Goal: Information Seeking & Learning: Learn about a topic

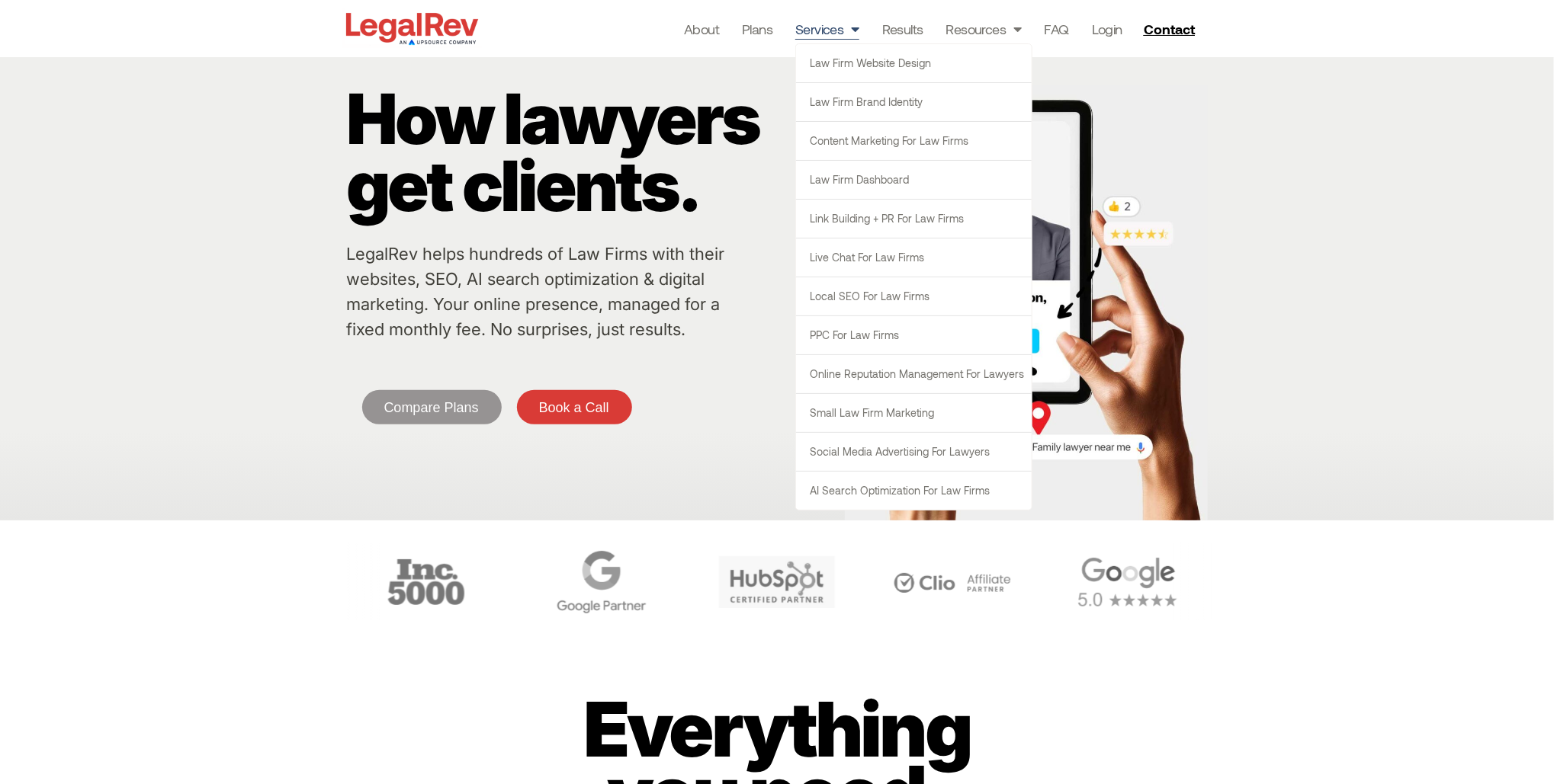
click at [852, 28] on span "Menu" at bounding box center [851, 28] width 15 height 29
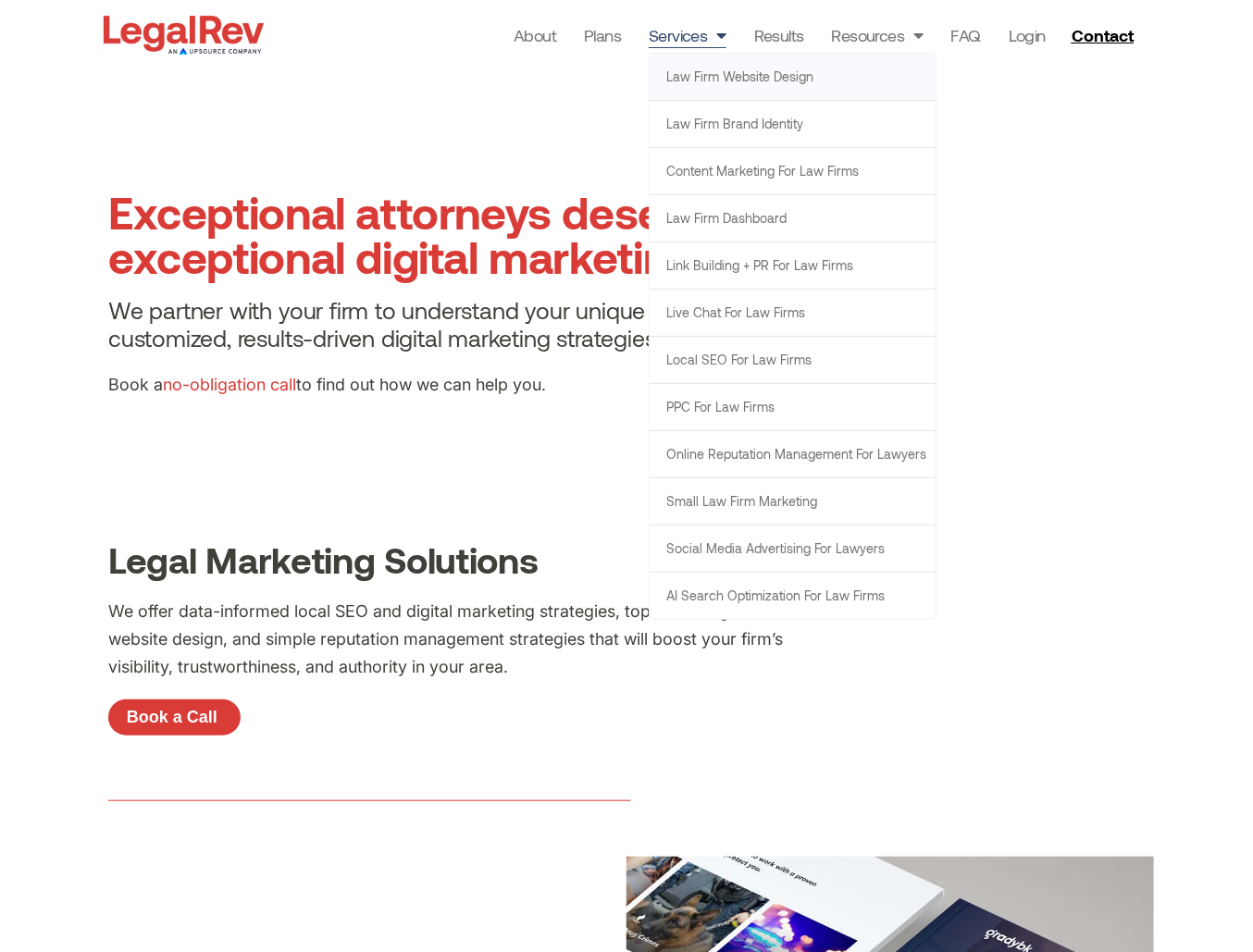
click at [669, 69] on link "Law Firm Website Design" at bounding box center [792, 77] width 286 height 46
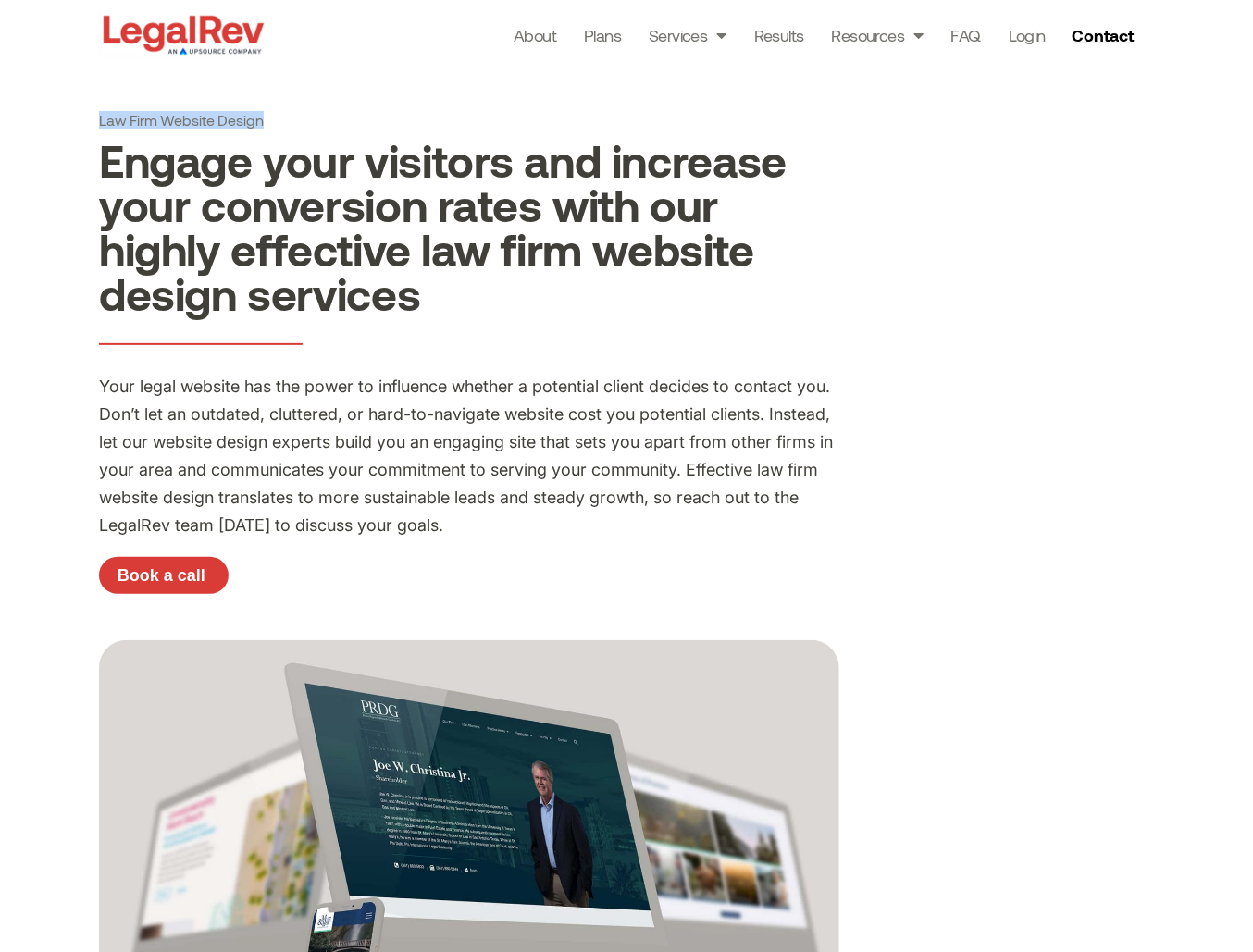
drag, startPoint x: 70, startPoint y: 116, endPoint x: 277, endPoint y: 123, distance: 207.1
copy h1 "Law Firm Website Design"
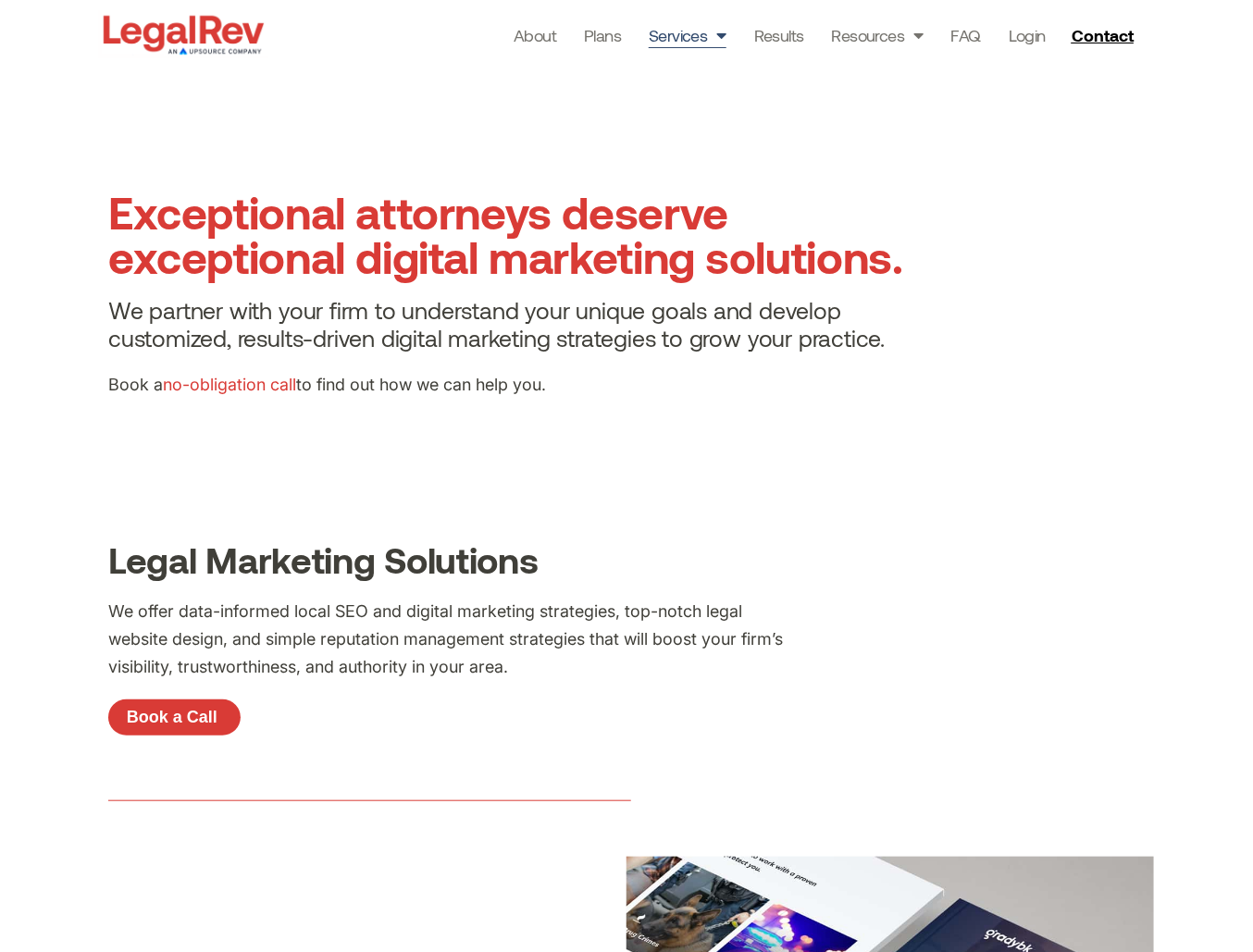
click at [715, 28] on span "Menu" at bounding box center [717, 34] width 18 height 35
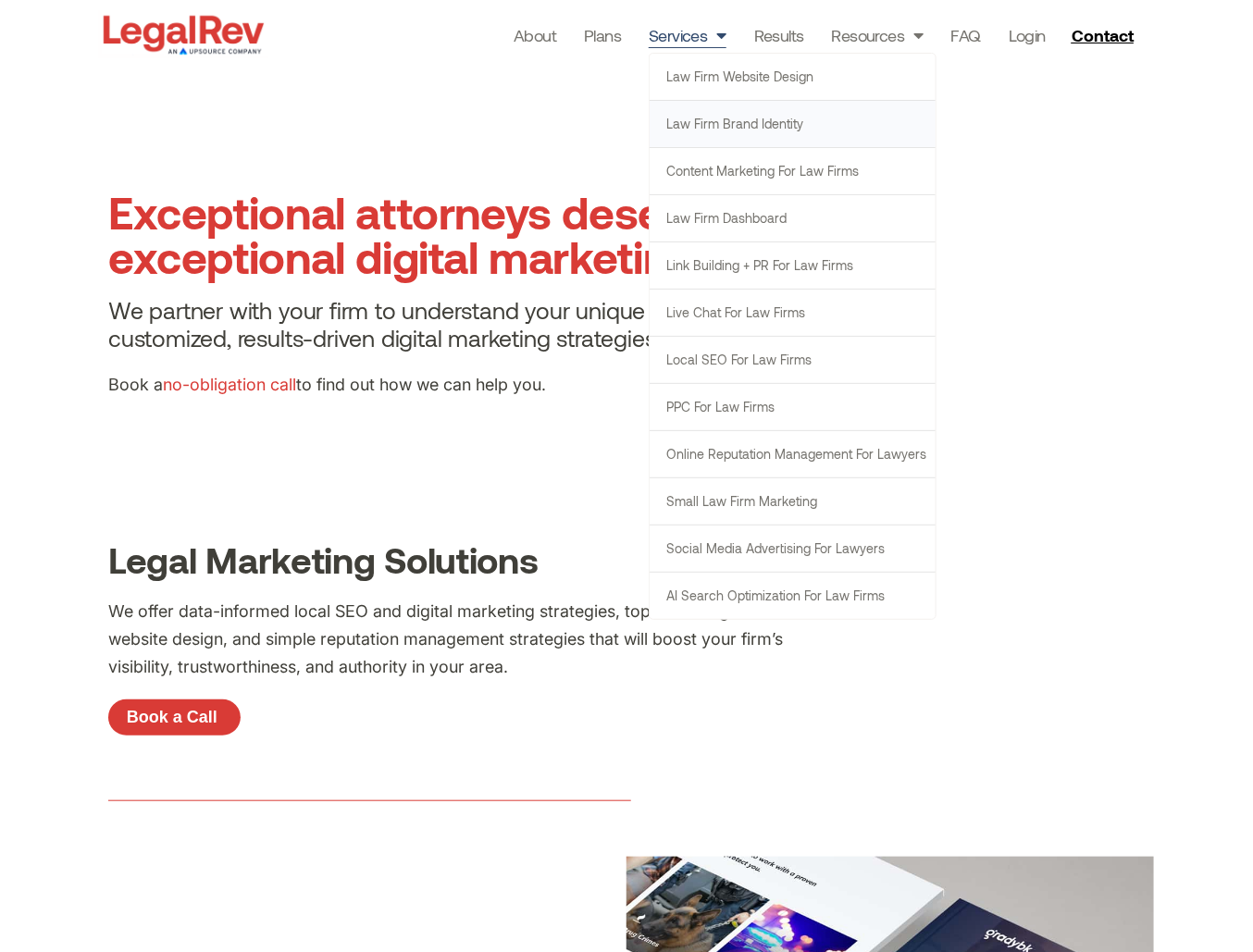
click at [718, 139] on link "Law Firm Brand Identity" at bounding box center [792, 124] width 286 height 46
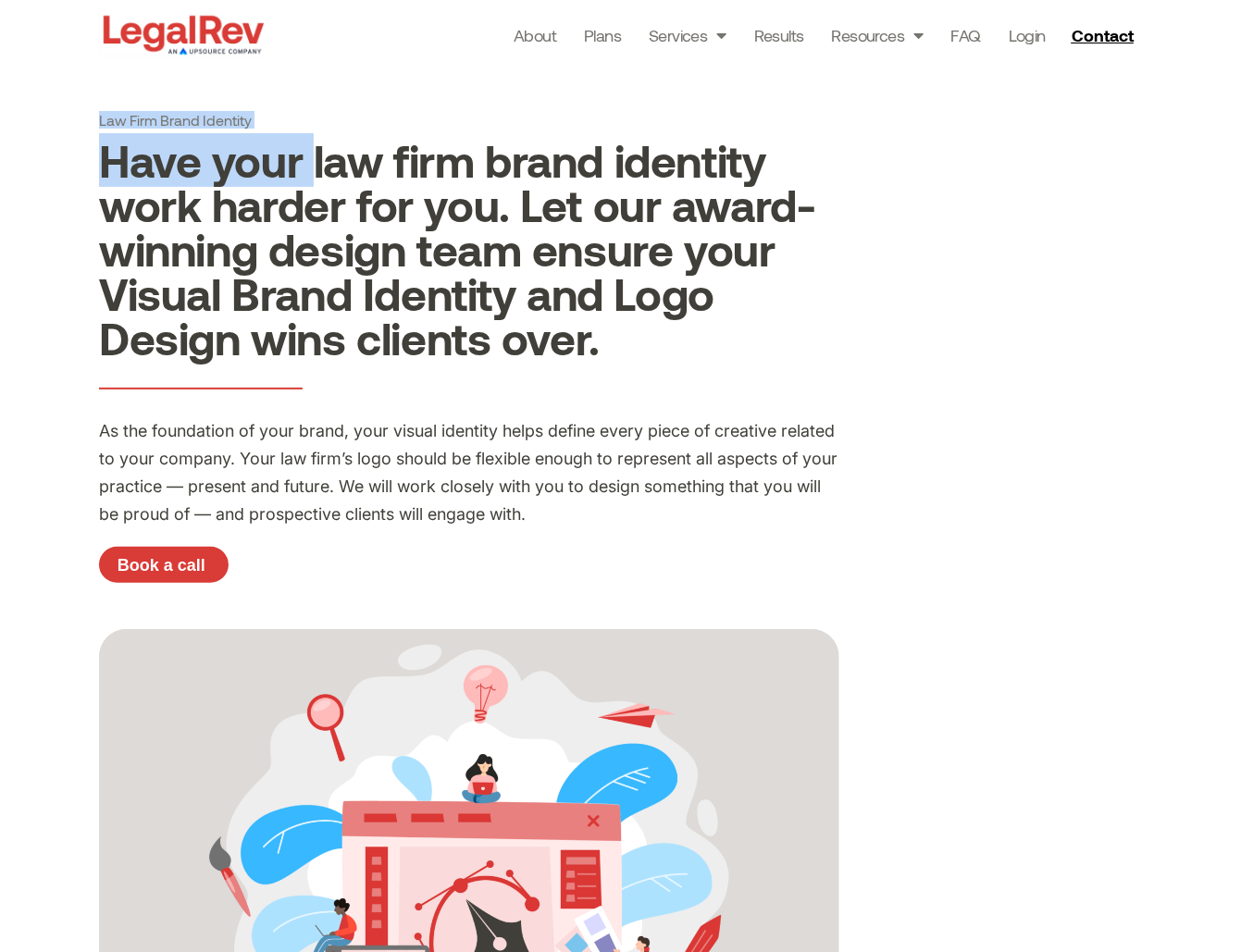
click at [315, 132] on div "Law Firm Brand Identity Have your law firm brand identity work harder for you. …" at bounding box center [626, 943] width 1253 height 1888
click at [315, 120] on h1 "Law Firm Brand Identity" at bounding box center [468, 120] width 740 height 17
drag, startPoint x: 72, startPoint y: 116, endPoint x: 256, endPoint y: 108, distance: 184.2
click at [256, 111] on div "Law Firm Brand Identity Have your law firm brand identity work harder for you. …" at bounding box center [626, 943] width 1253 height 1888
copy h1 "Law Firm Brand Identity"
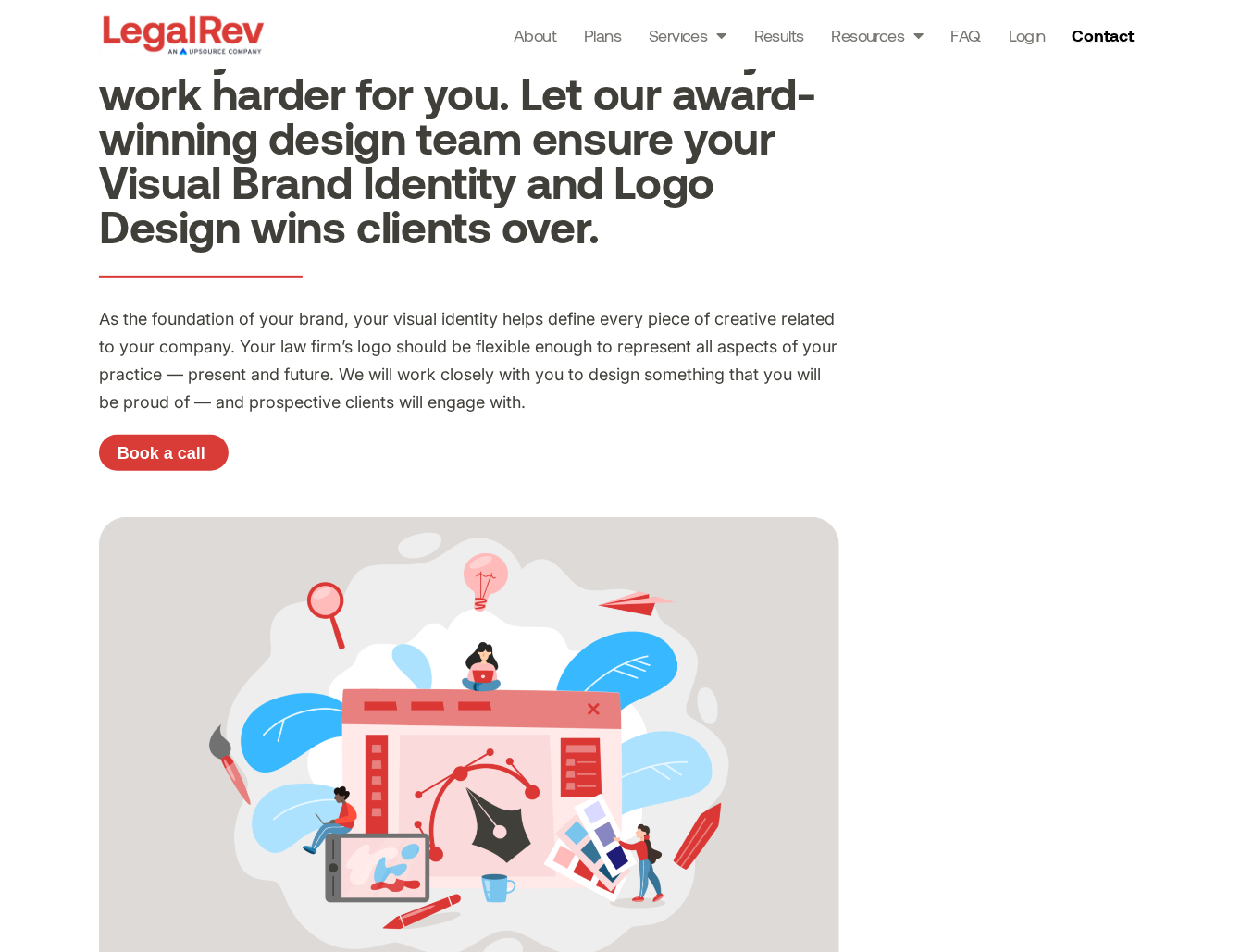
scroll to position [102, 0]
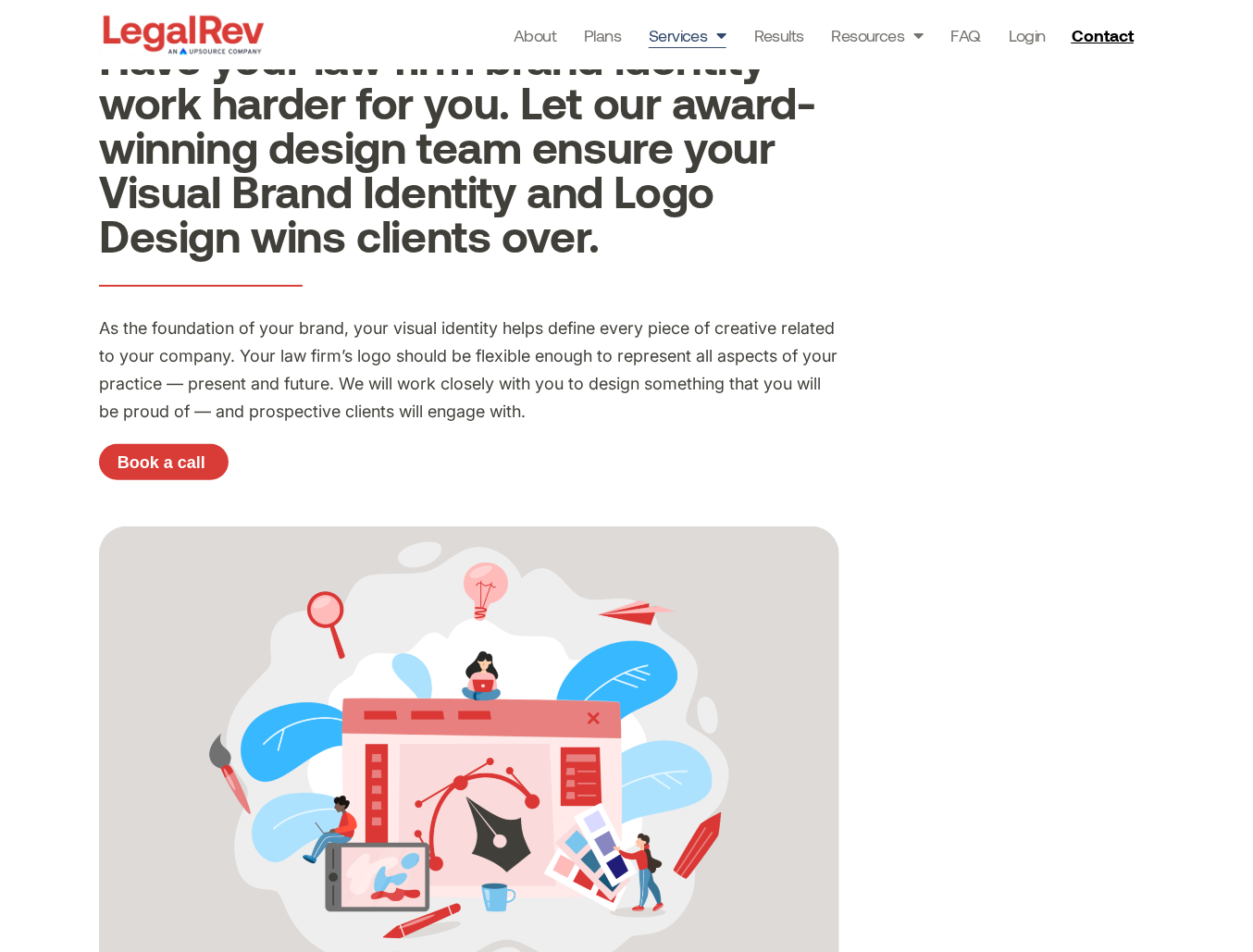
click at [669, 41] on link "Services" at bounding box center [687, 34] width 78 height 26
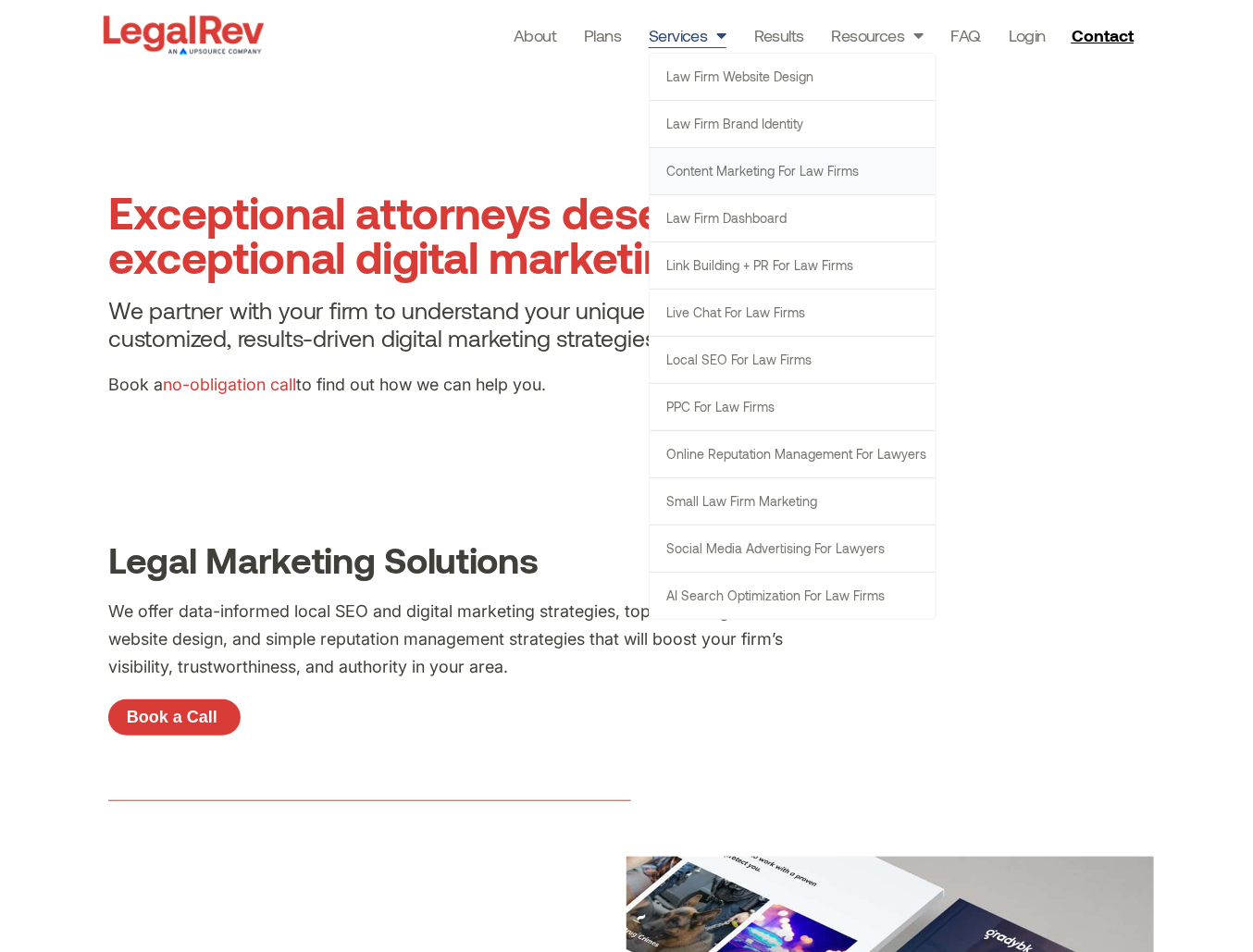
click at [722, 174] on link "Content Marketing for Law Firms" at bounding box center [792, 171] width 286 height 46
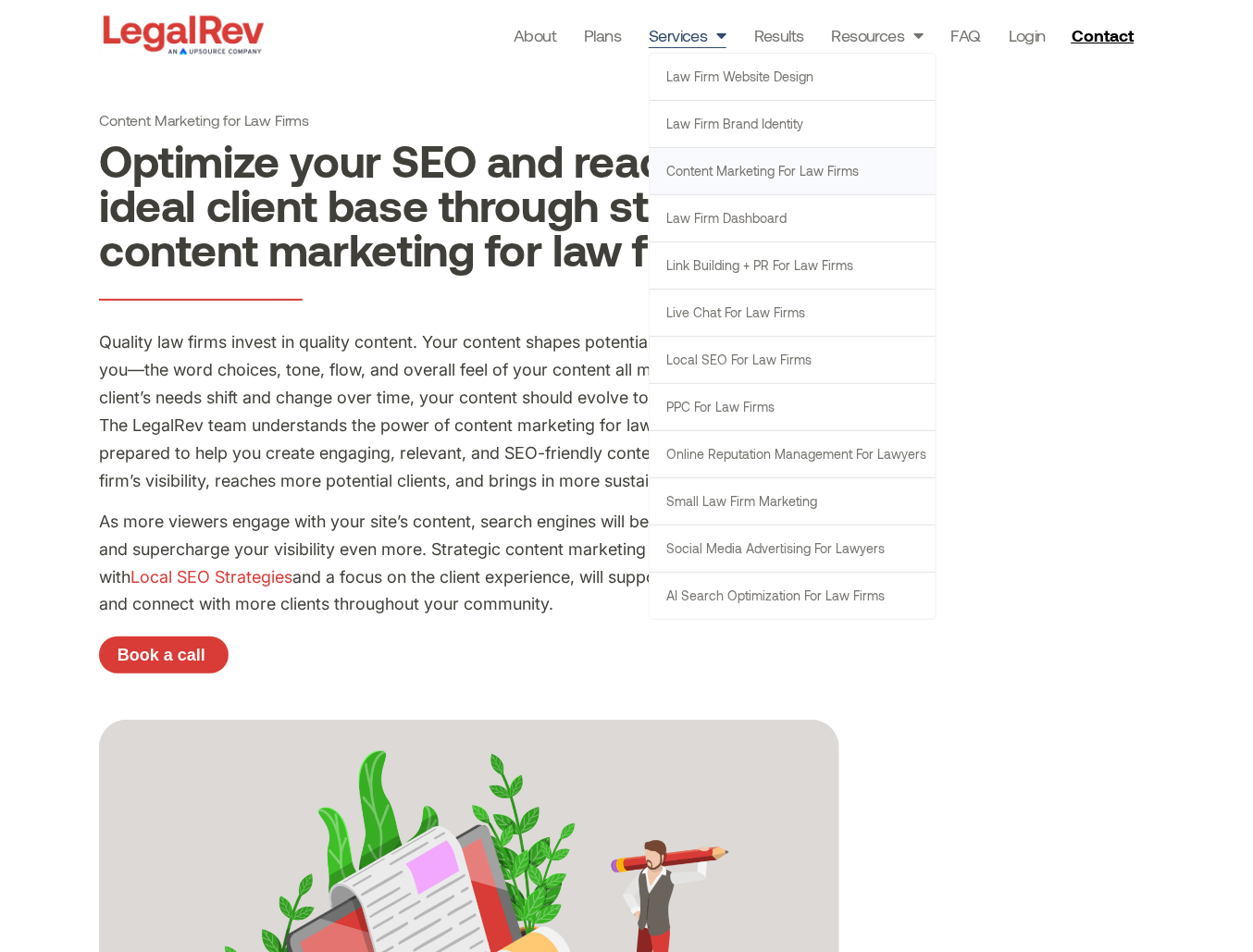
click at [668, 33] on link "Services" at bounding box center [687, 34] width 78 height 26
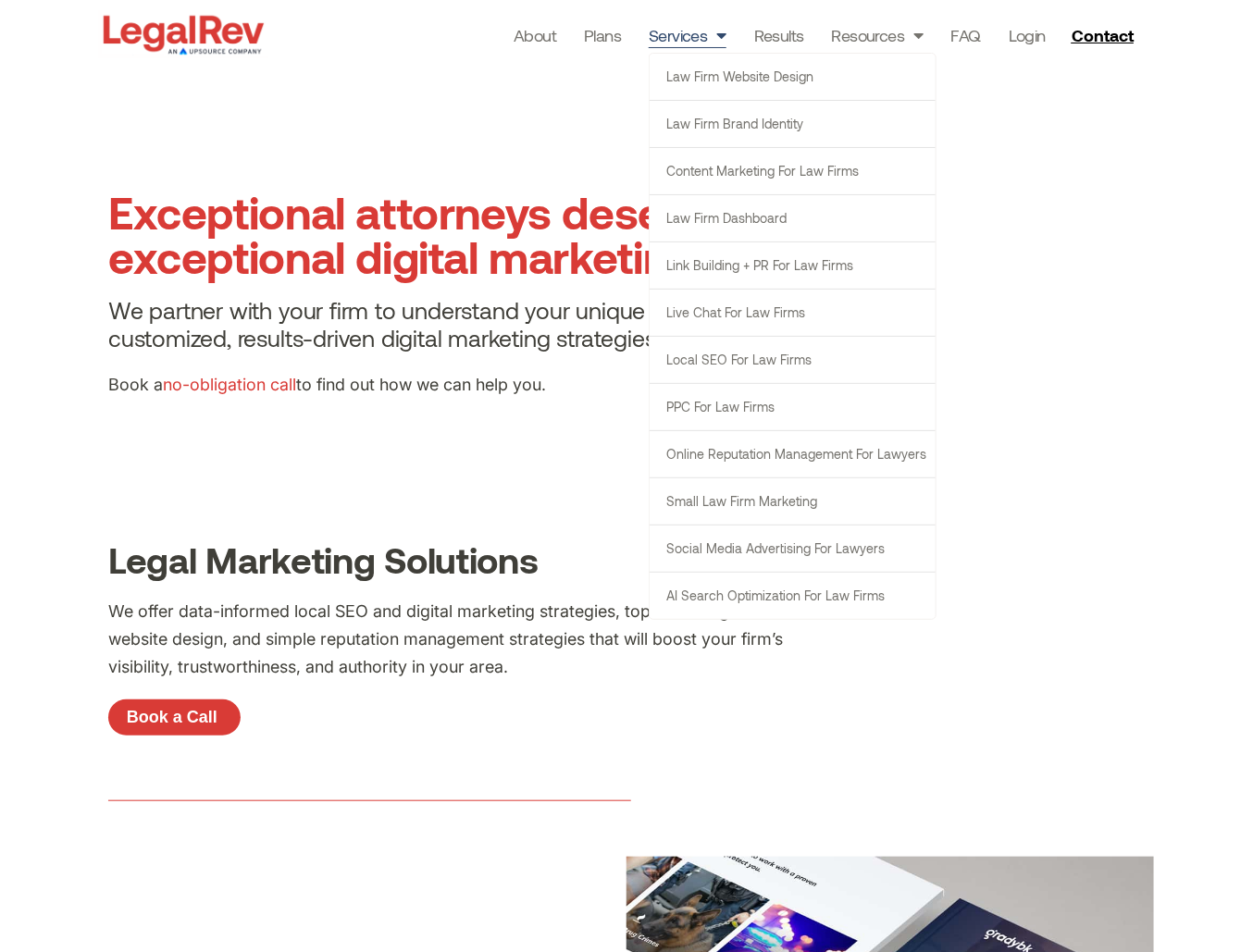
click at [712, 41] on span "Menu" at bounding box center [717, 34] width 18 height 35
click at [719, 39] on span "Menu" at bounding box center [717, 34] width 18 height 35
click at [754, 174] on link "Content Marketing for Law Firms" at bounding box center [792, 171] width 286 height 46
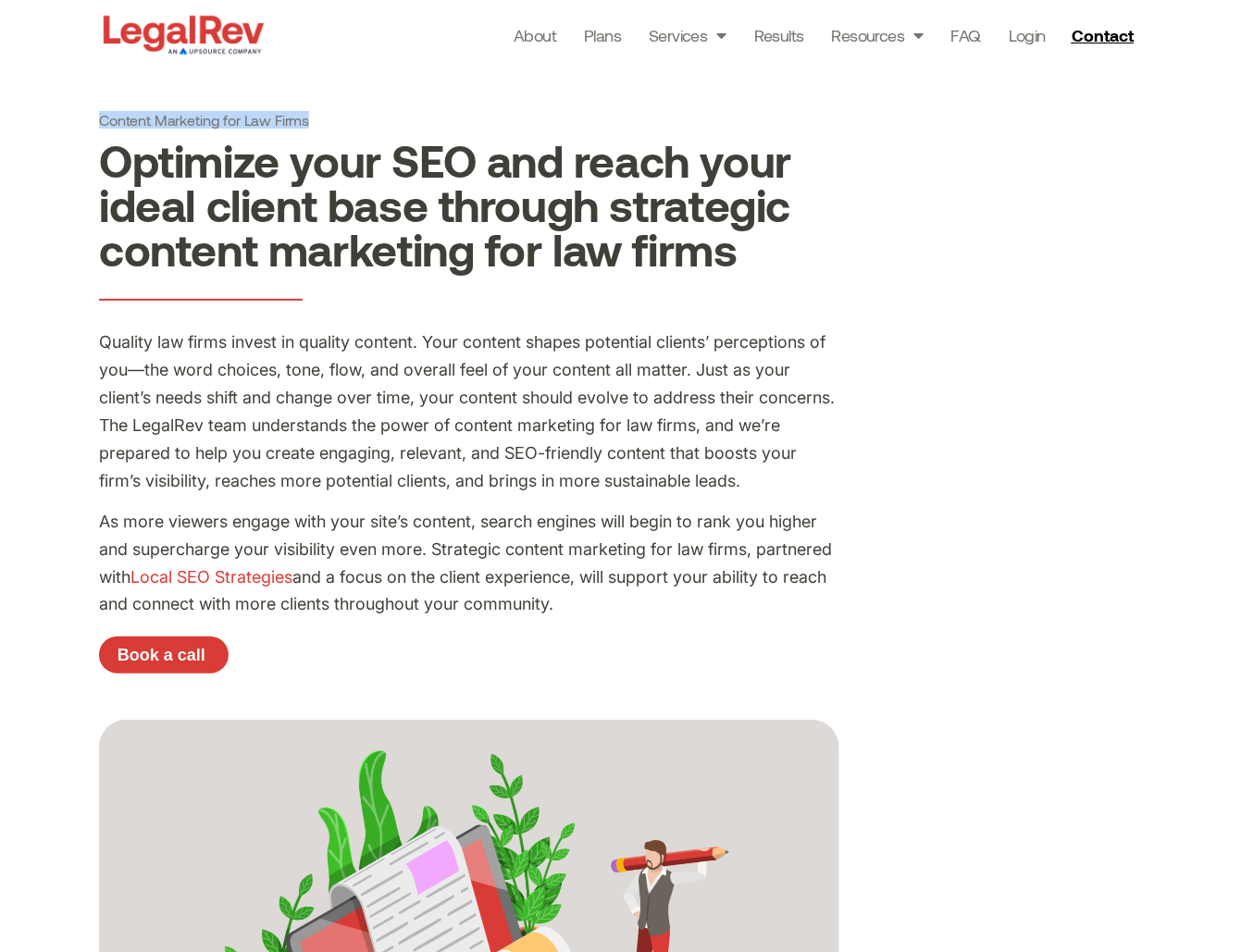
copy h1 "Content Marketing for Law Firms"
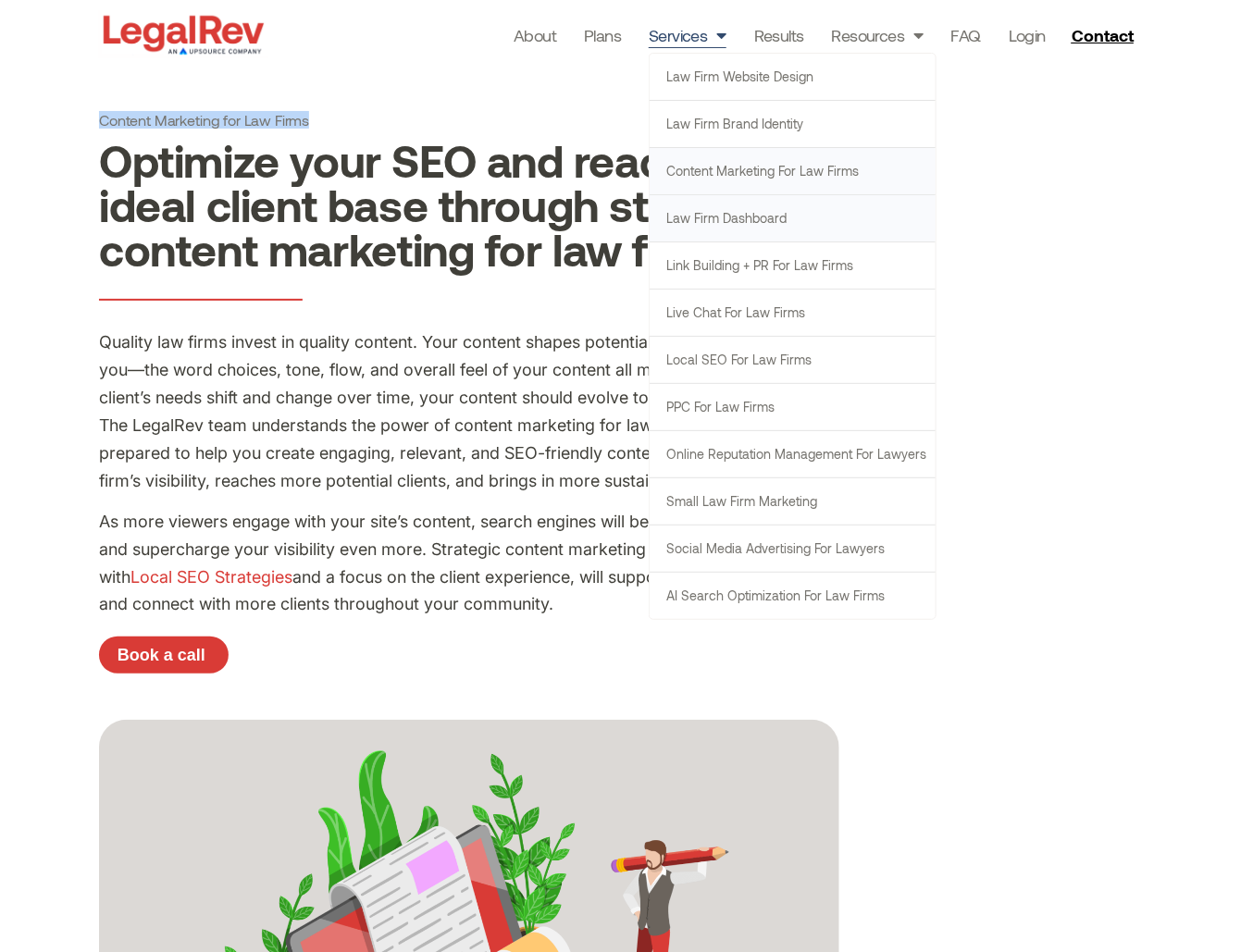
click at [733, 212] on link "Law Firm Dashboard" at bounding box center [792, 218] width 286 height 46
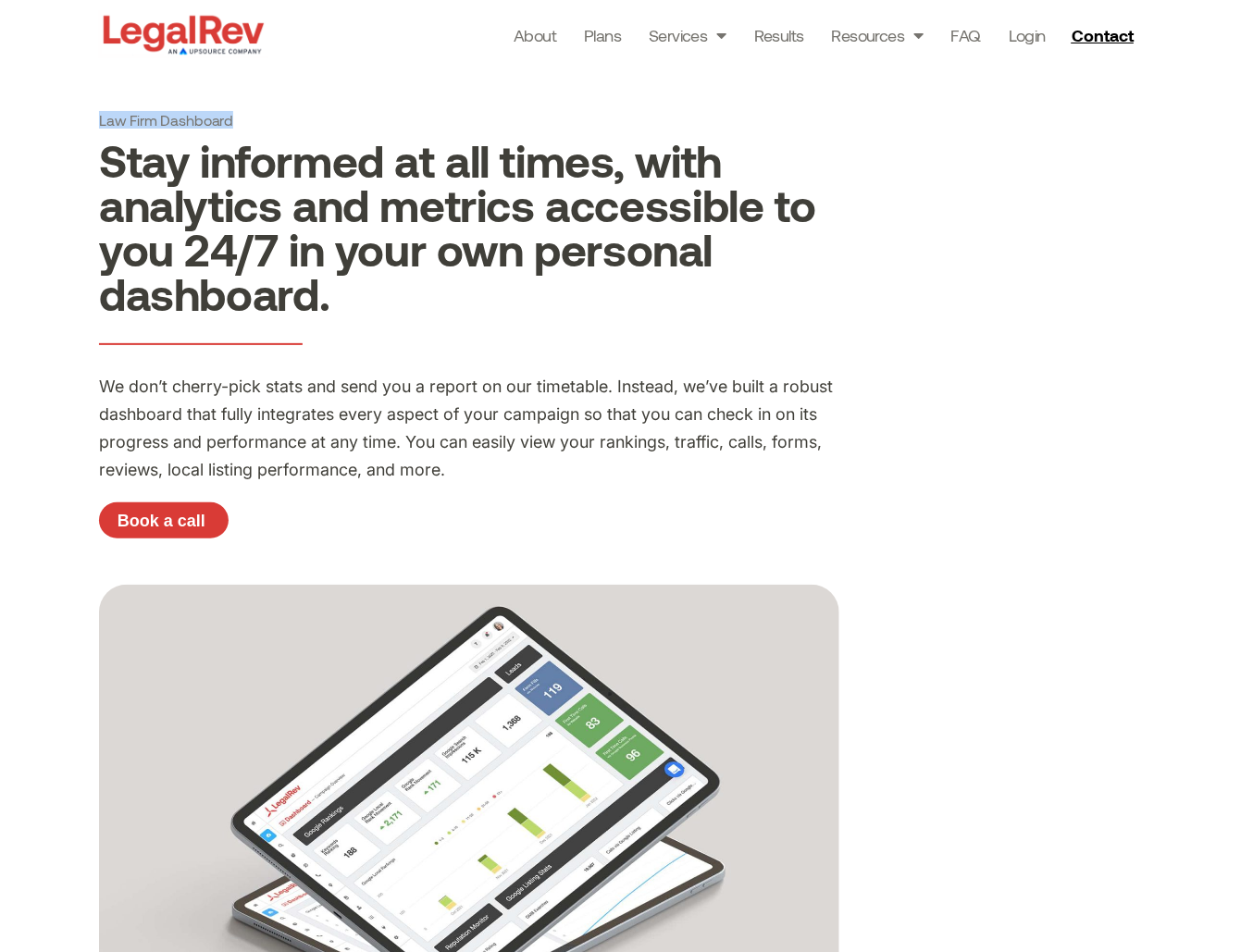
click at [252, 121] on div "Law Firm Dashboard Stay informed at all times, with analytics and metrics acces…" at bounding box center [626, 910] width 1253 height 1821
copy h1 "Law Firm Dashboard"
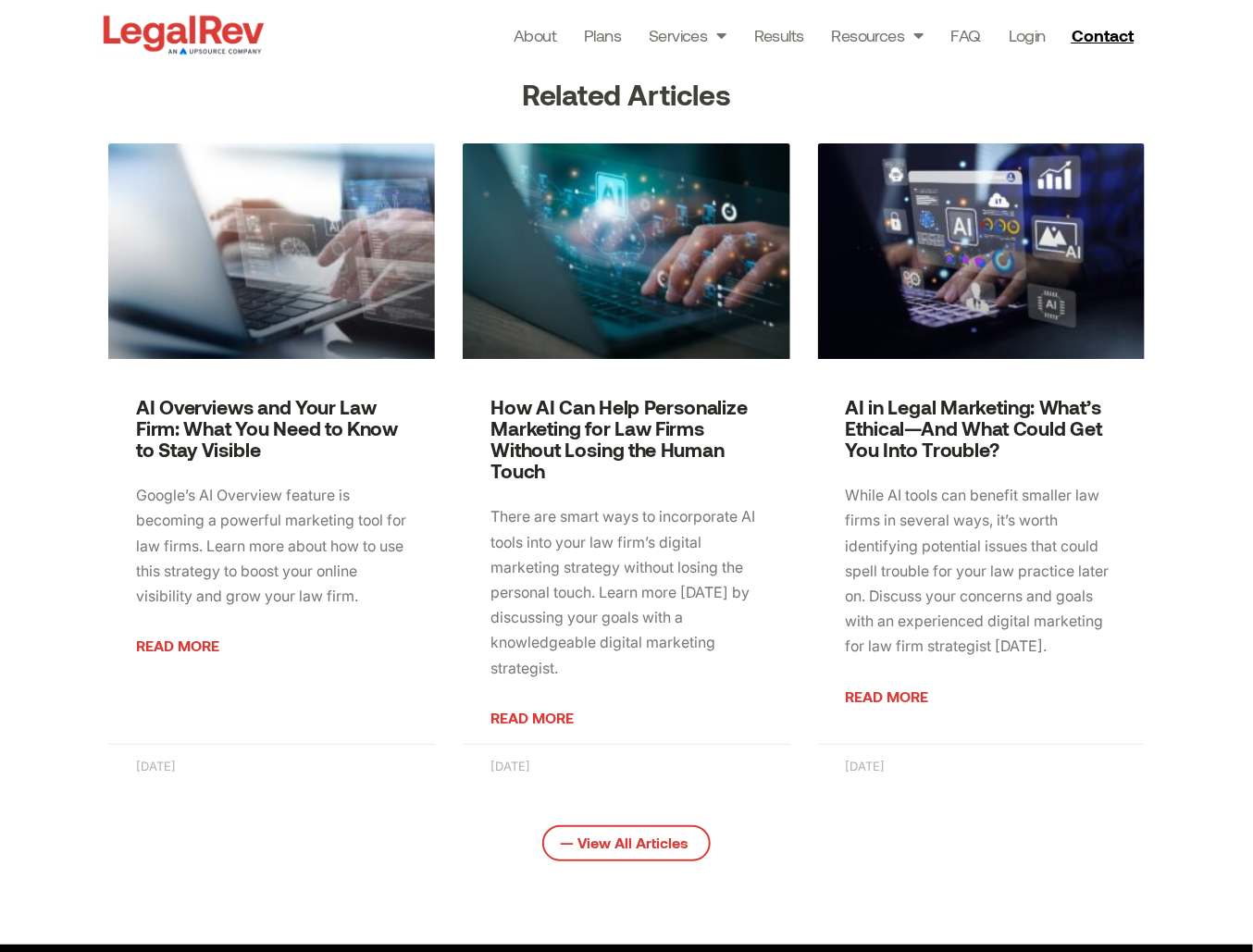
scroll to position [2230, 0]
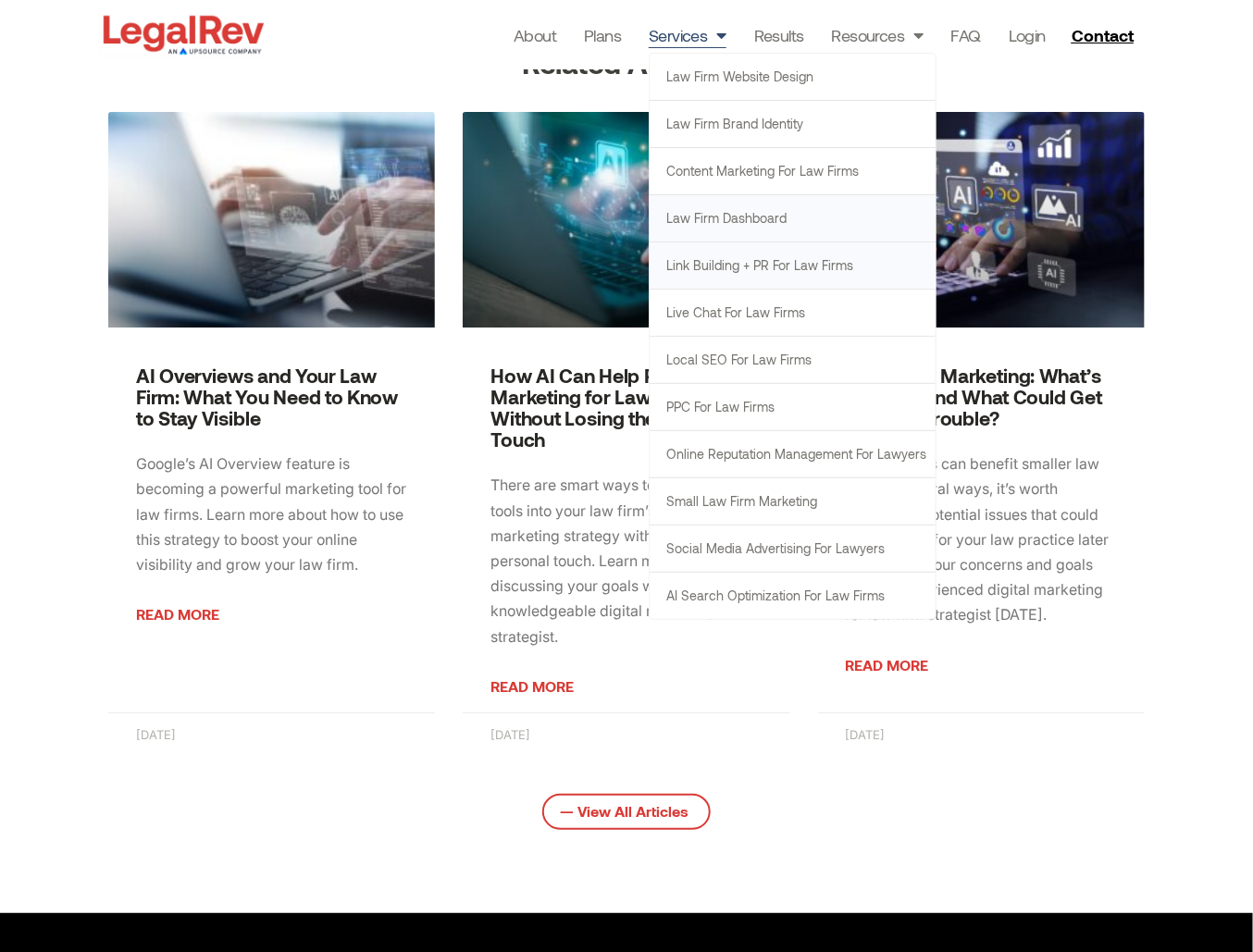
click at [731, 261] on link "Link Building + PR for Law Firms" at bounding box center [792, 265] width 286 height 46
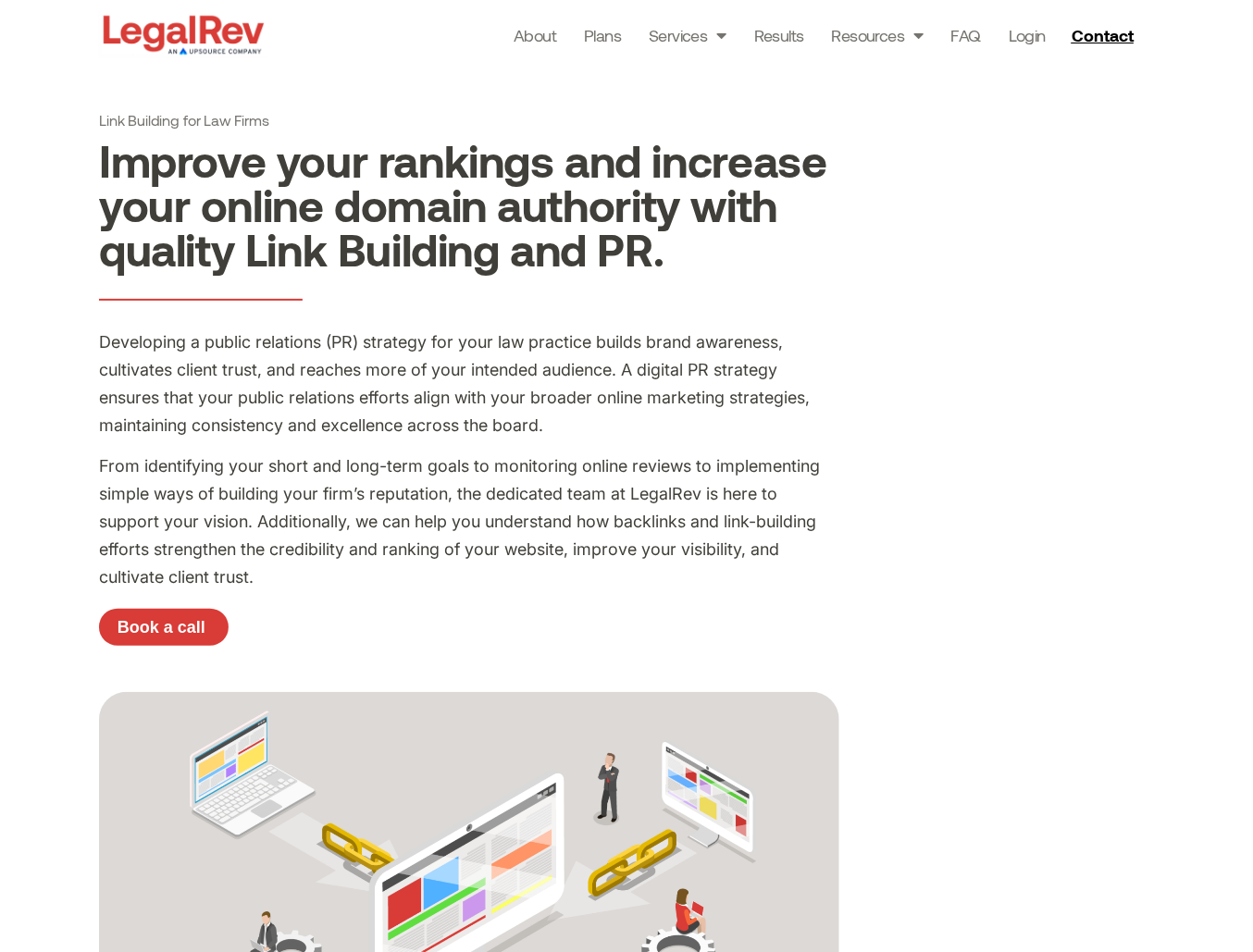
drag, startPoint x: 75, startPoint y: 123, endPoint x: 286, endPoint y: 129, distance: 211.1
copy h1 "Link Building for Law Firms"
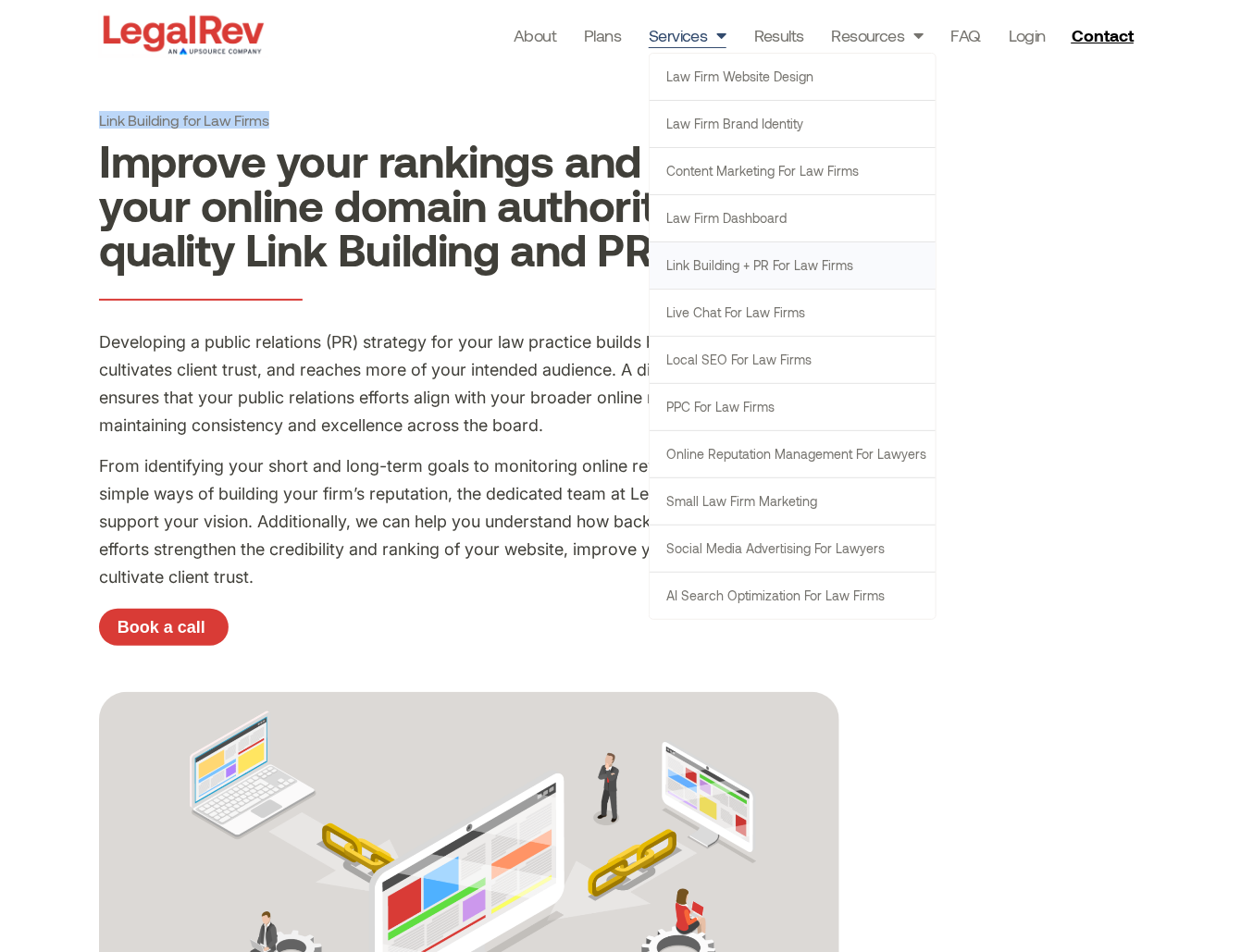
click at [785, 261] on link "Link Building + PR for Law Firms" at bounding box center [792, 265] width 286 height 46
click at [754, 318] on link "Live Chat for Law Firms" at bounding box center [792, 312] width 286 height 46
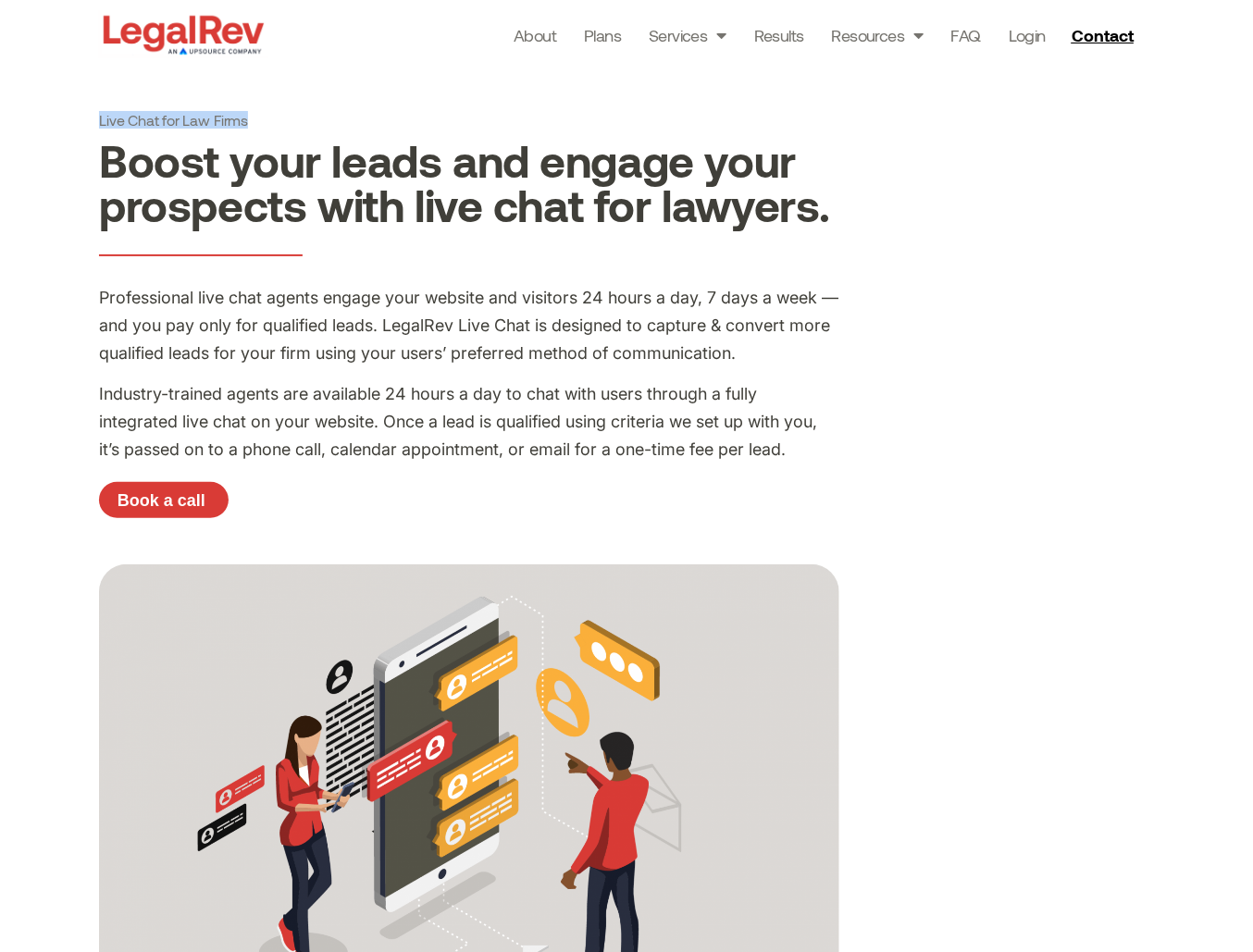
drag, startPoint x: 77, startPoint y: 119, endPoint x: 332, endPoint y: 124, distance: 255.0
copy h1 "Live Chat for Law Firms"
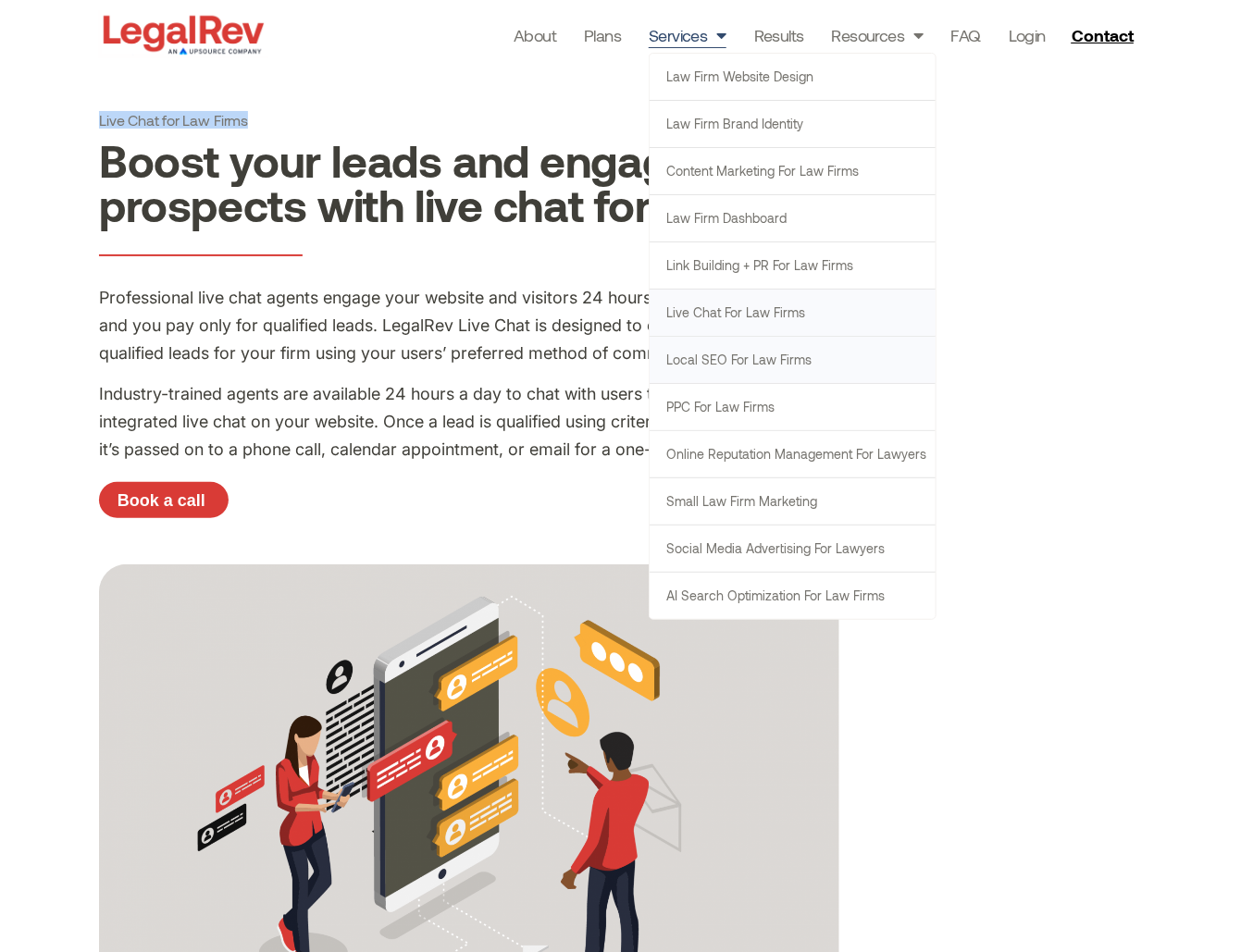
click at [750, 358] on link "Local SEO for Law Firms" at bounding box center [792, 360] width 286 height 46
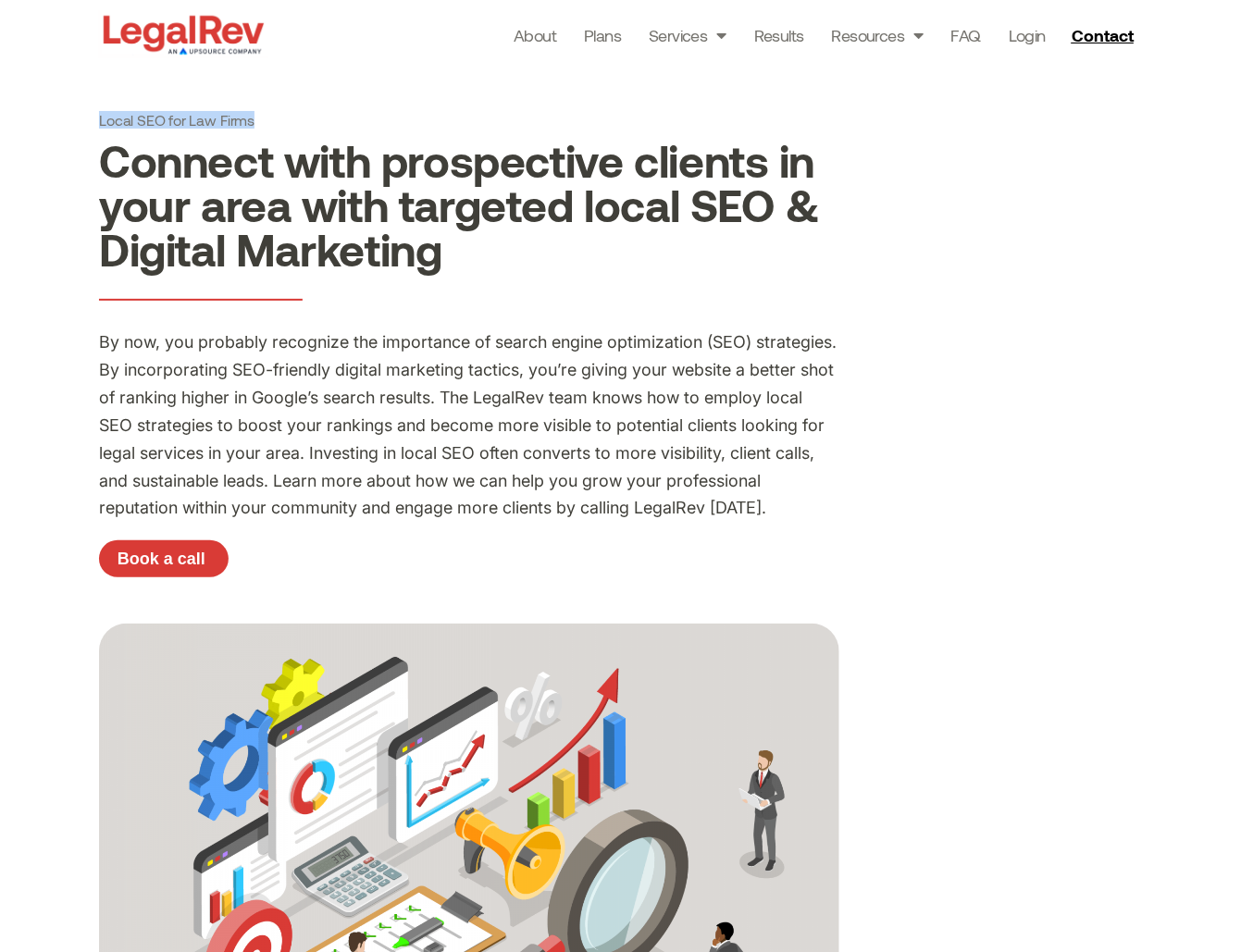
copy h1 "Local SEO for Law Firms"
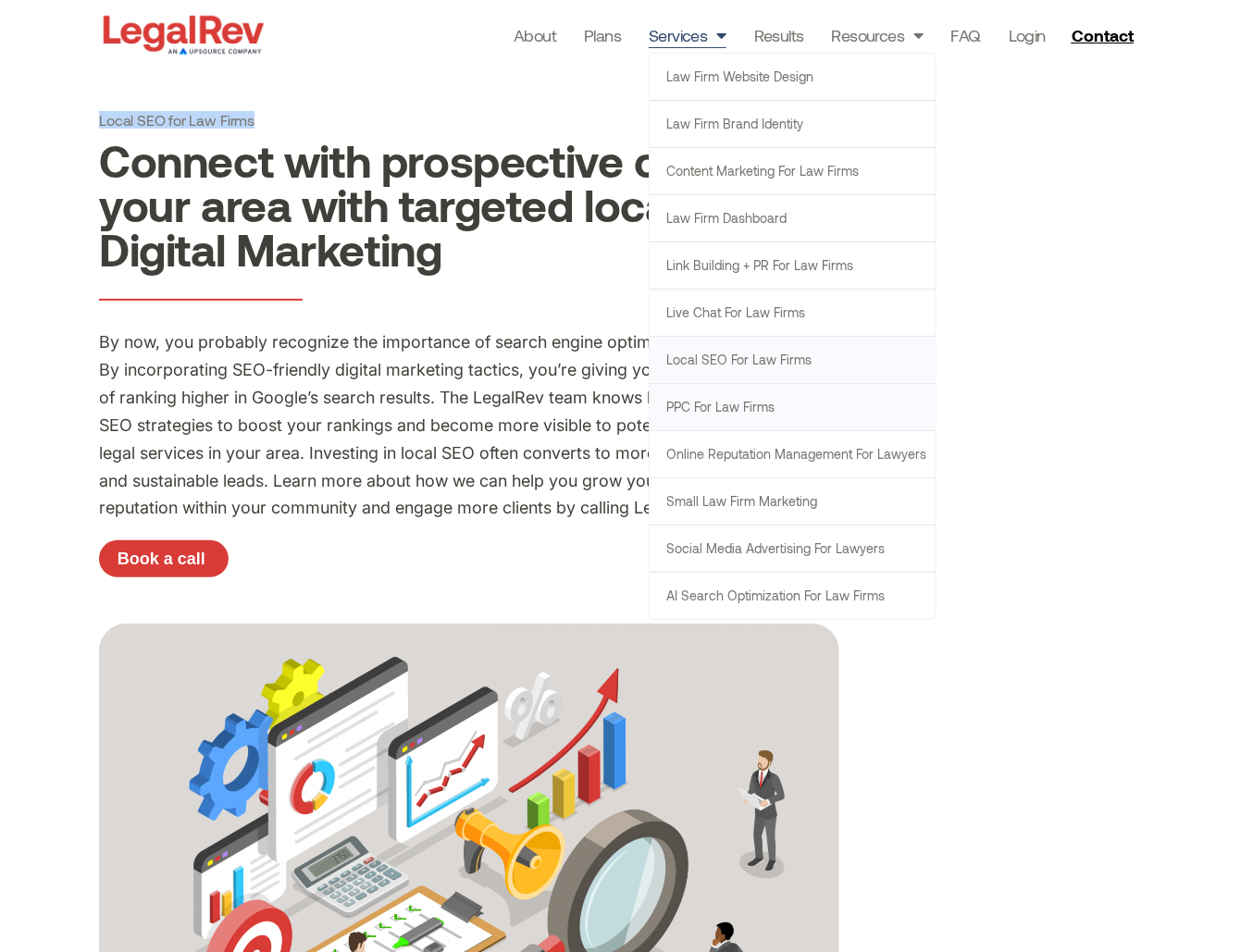
click at [763, 406] on link "PPC for Law Firms" at bounding box center [792, 407] width 286 height 46
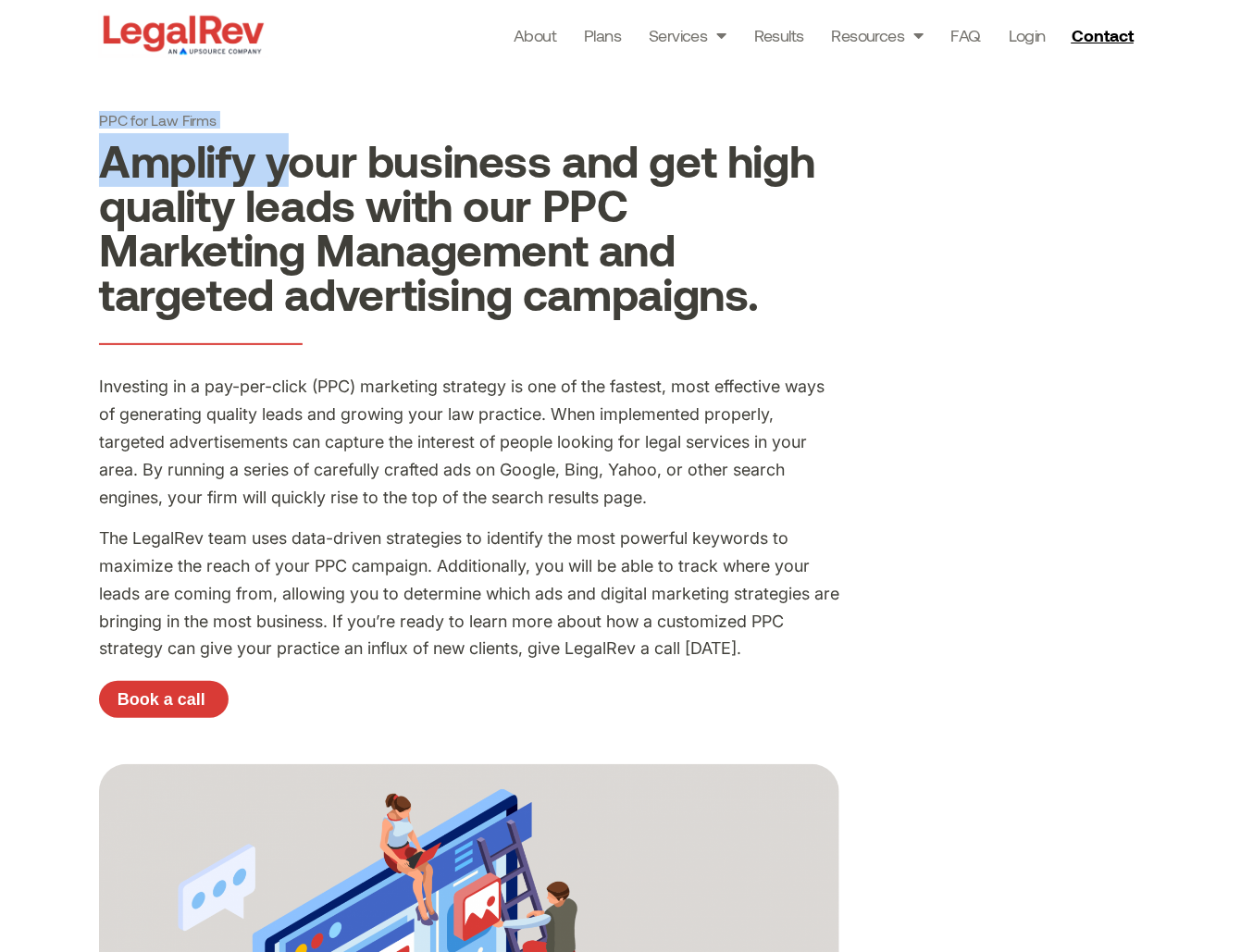
drag, startPoint x: 57, startPoint y: 118, endPoint x: 220, endPoint y: 120, distance: 163.0
copy h1 "PPC for Law Firms"
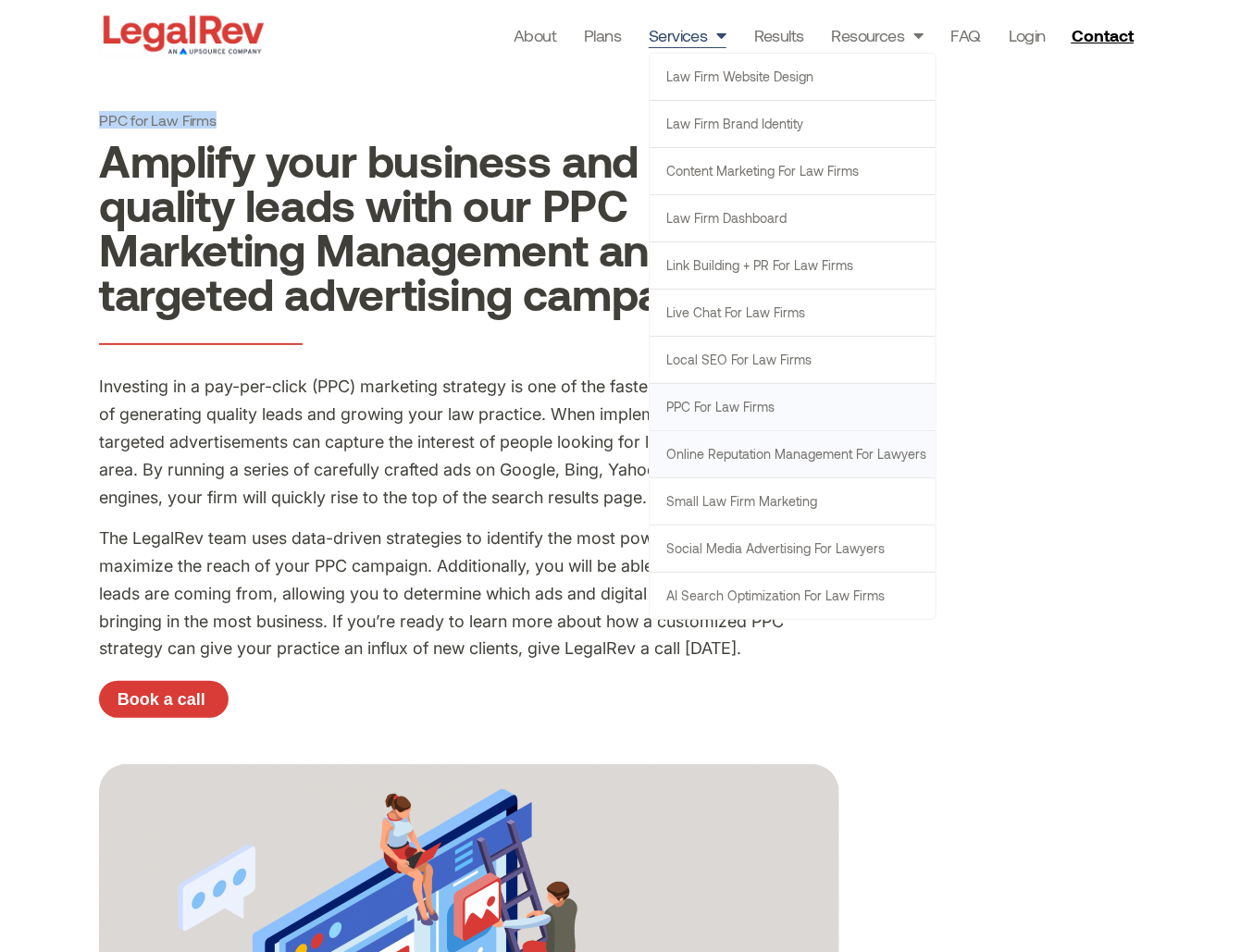
click at [752, 450] on link "Online Reputation Management for Lawyers" at bounding box center [792, 454] width 286 height 46
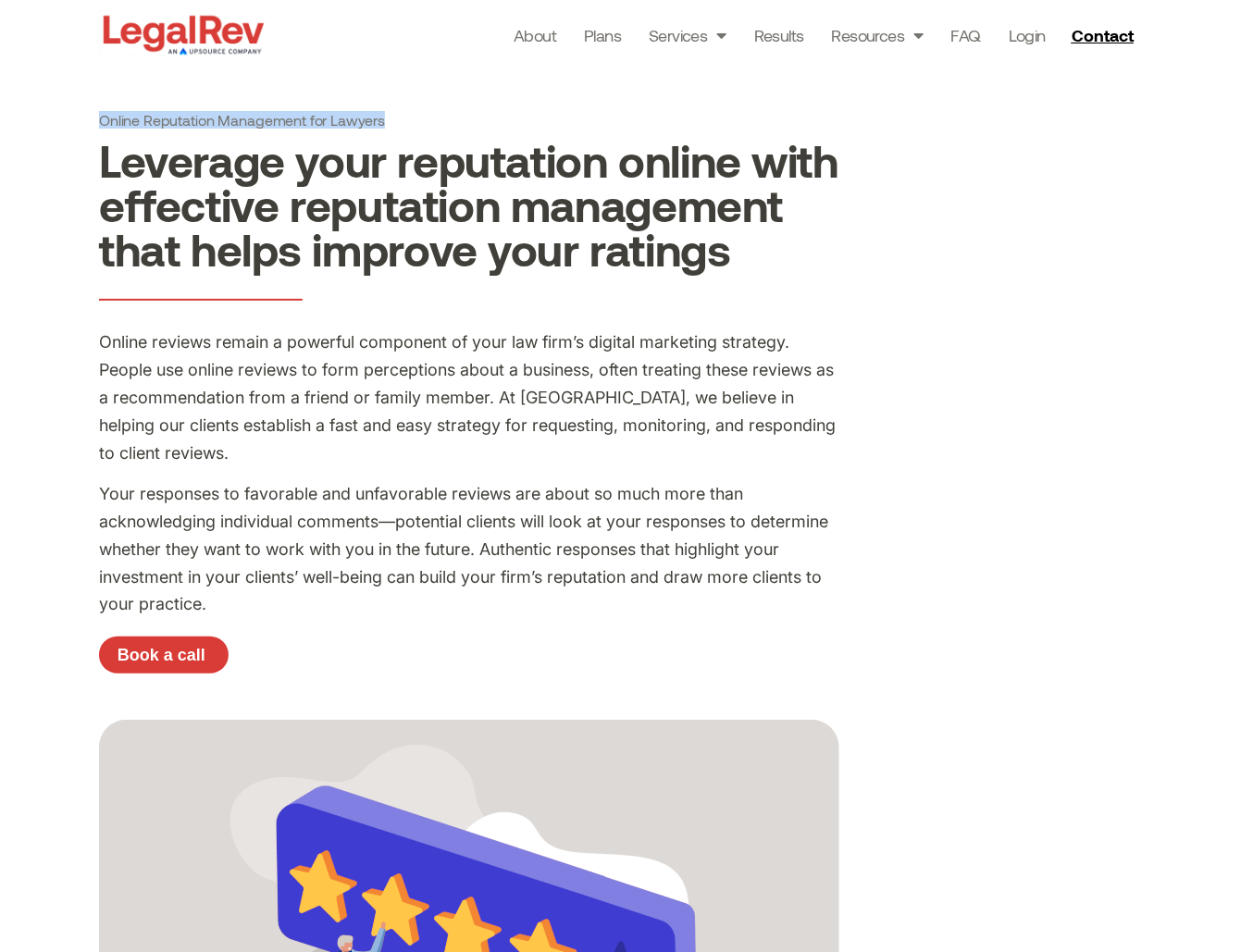
copy h1 "Online Reputation Management for Lawyers"
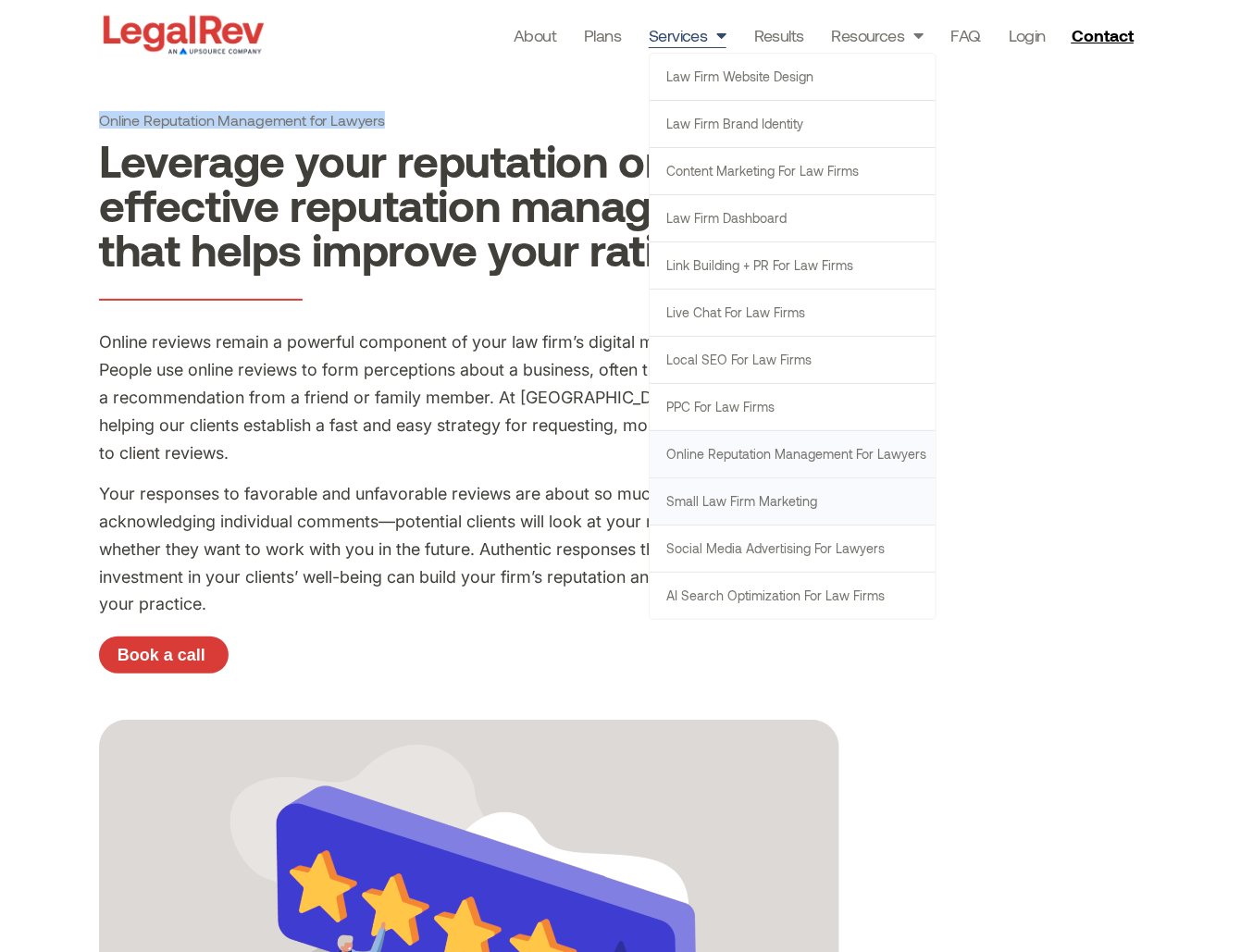
click at [740, 504] on link "Small Law Firm Marketing" at bounding box center [792, 501] width 286 height 46
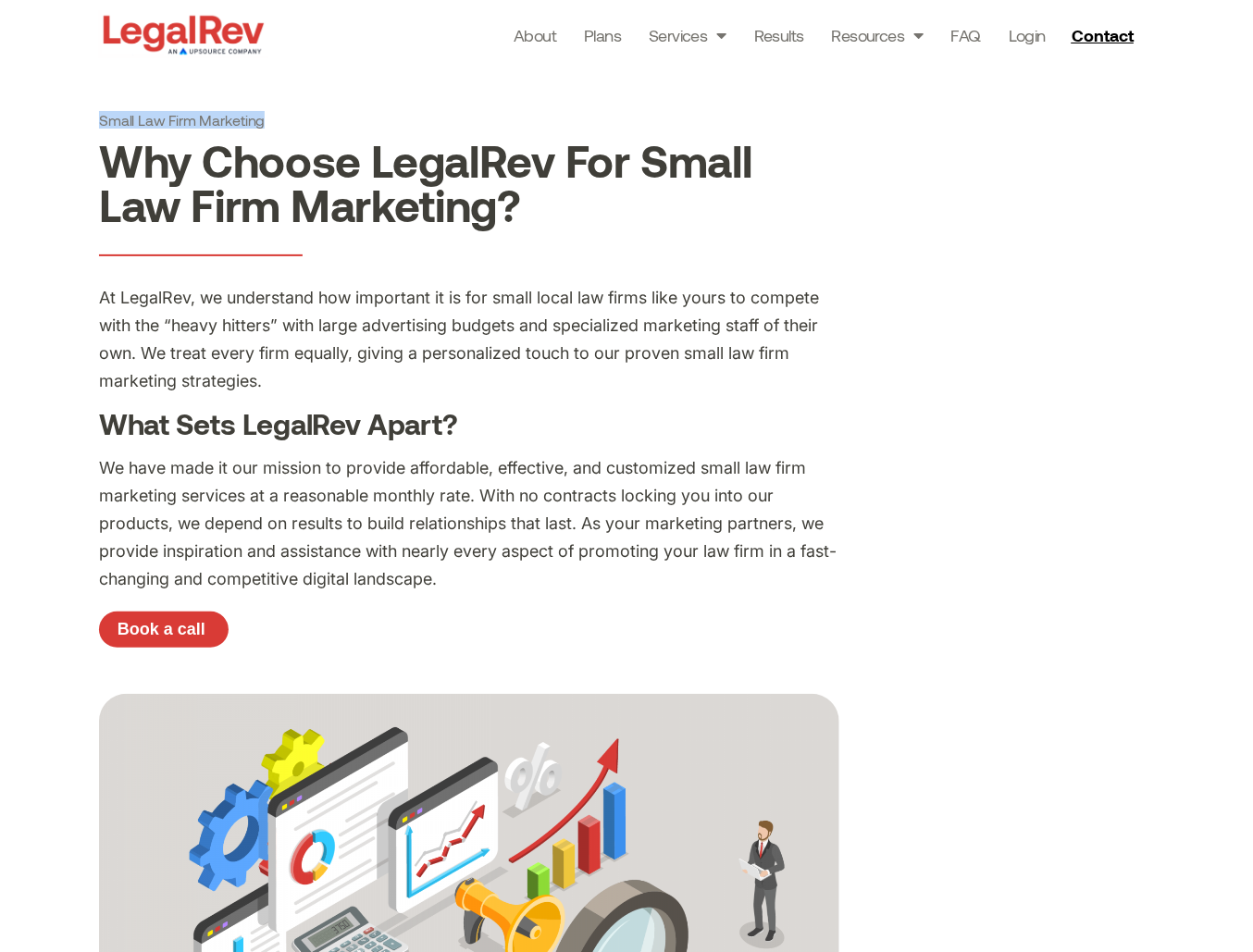
copy h1 "Small Law Firm Marketing"
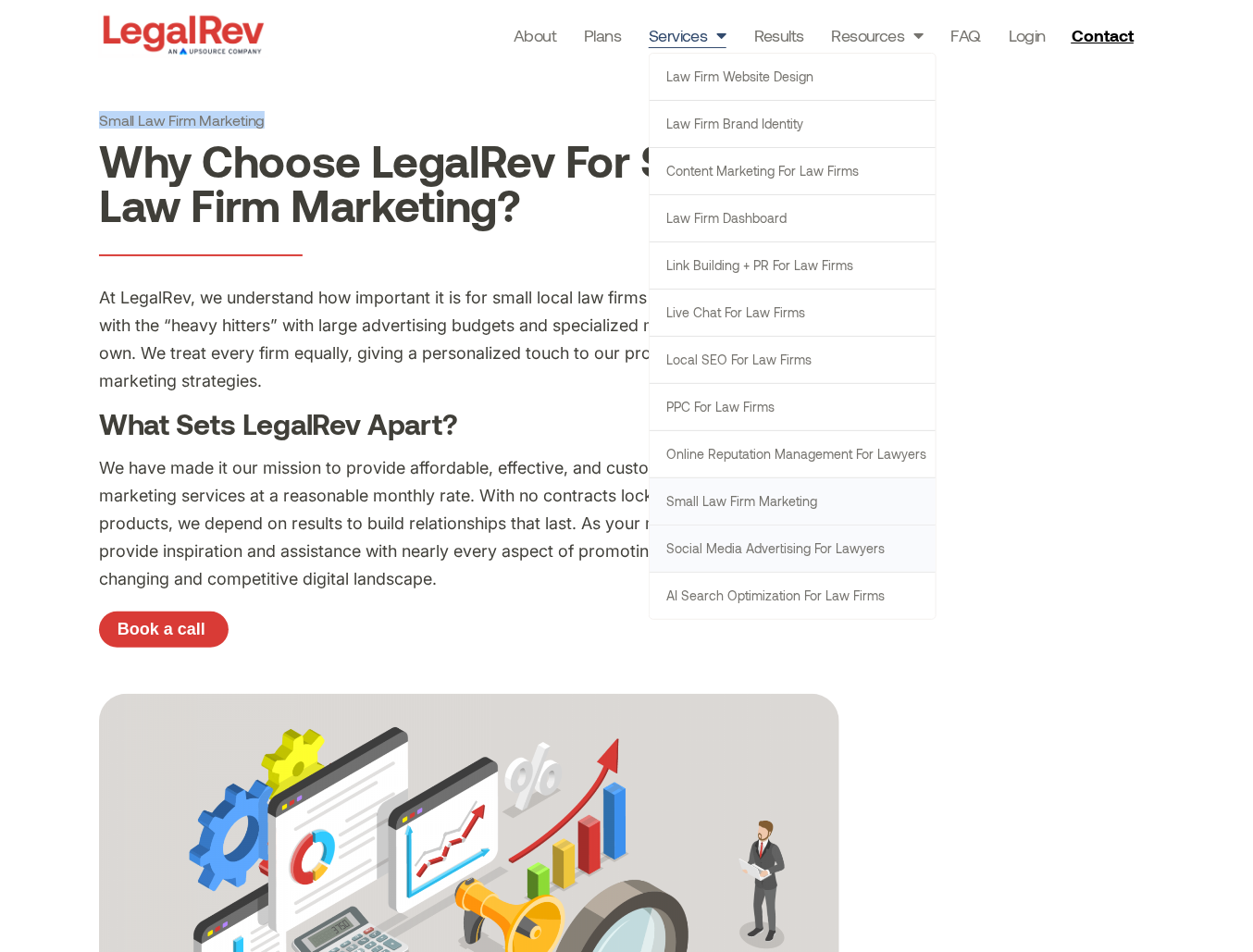
click at [754, 546] on link "Social Media Advertising for Lawyers" at bounding box center [792, 549] width 286 height 46
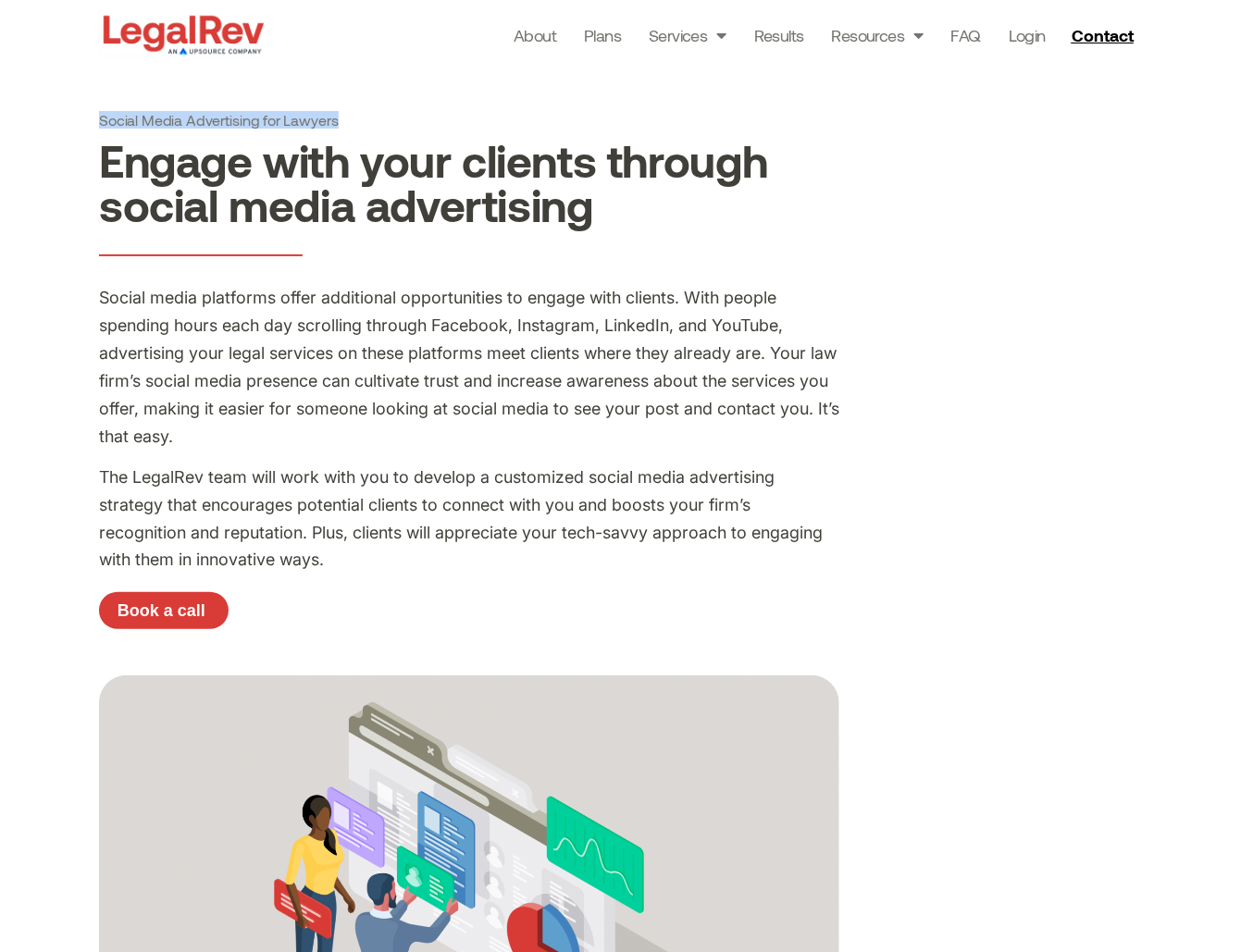
copy h1 "Social Media Advertising for Lawyers"
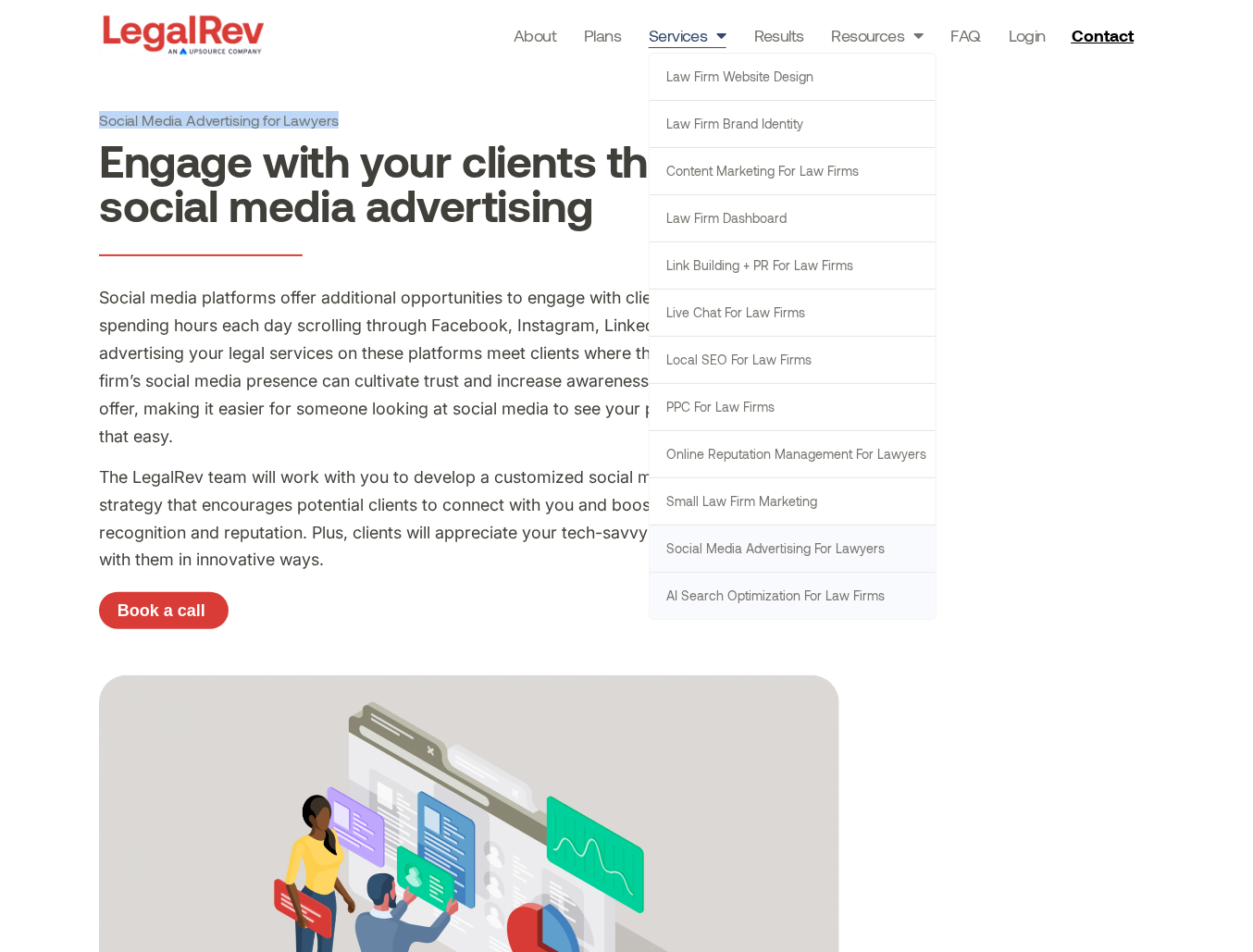
click at [809, 592] on link "AI Search Optimization for Law Firms" at bounding box center [792, 596] width 286 height 46
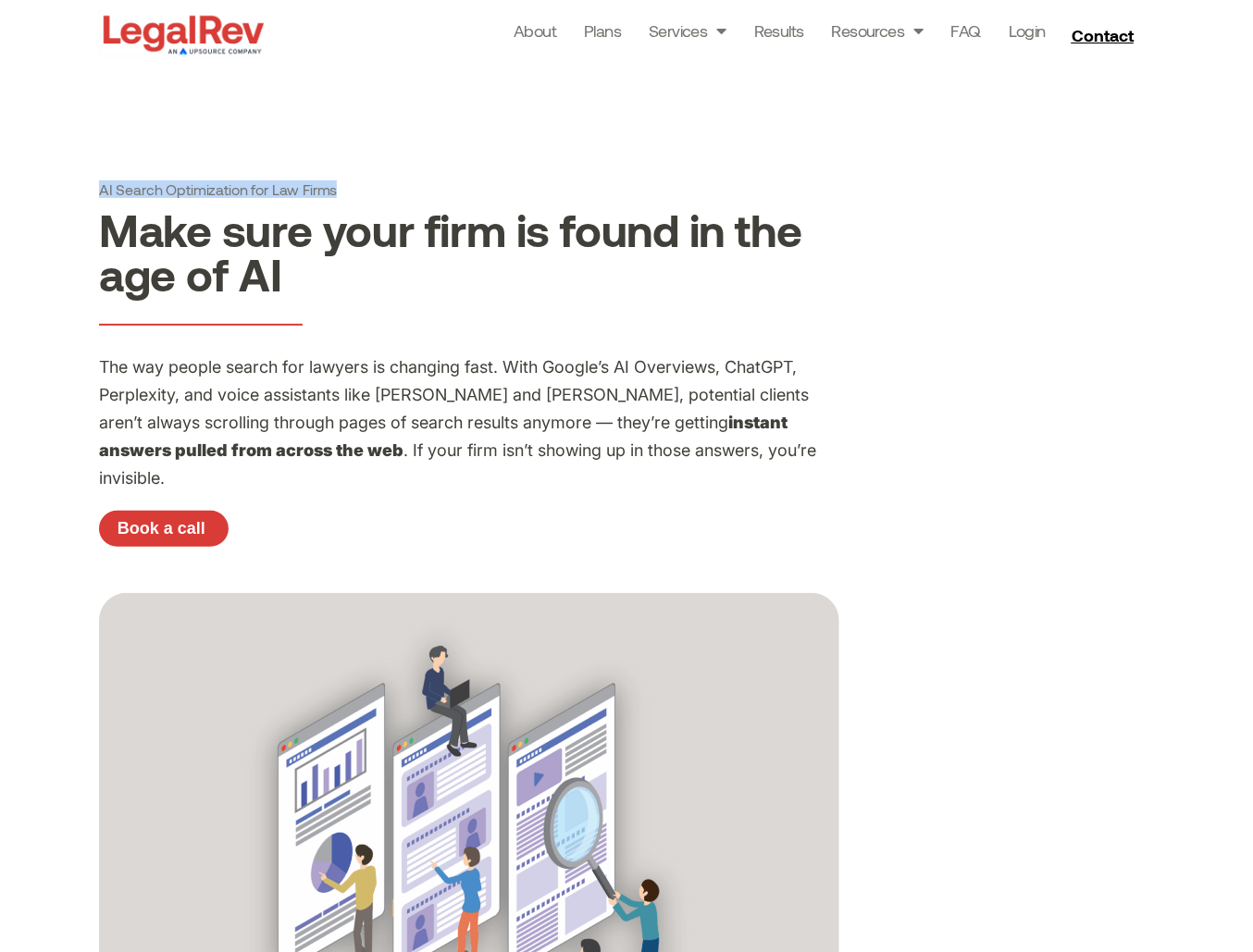
drag, startPoint x: 80, startPoint y: 183, endPoint x: 343, endPoint y: 193, distance: 263.2
copy h1 "AI Search Optimization for Law Firms"
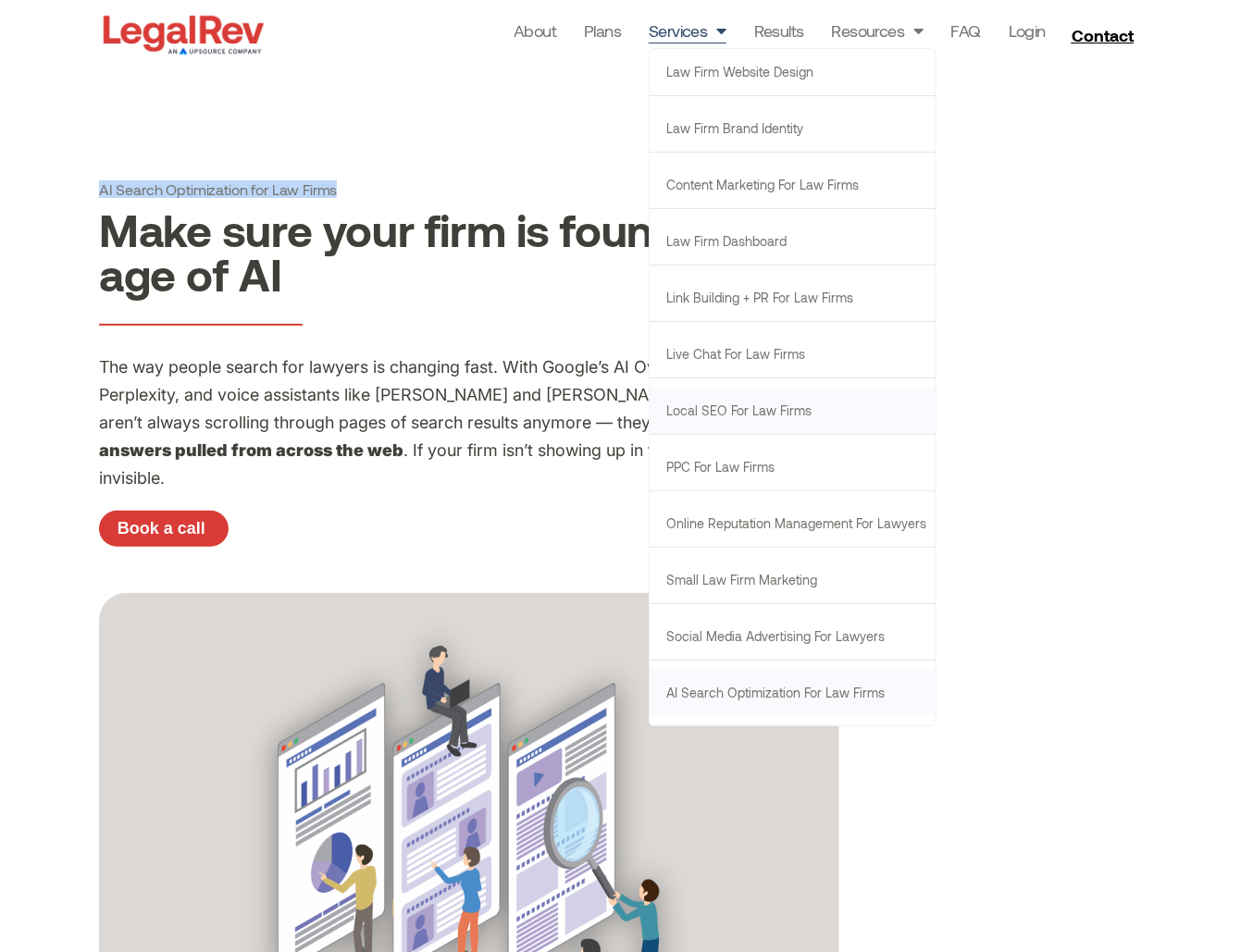
click at [765, 410] on link "Local SEO for Law Firms" at bounding box center [792, 411] width 286 height 46
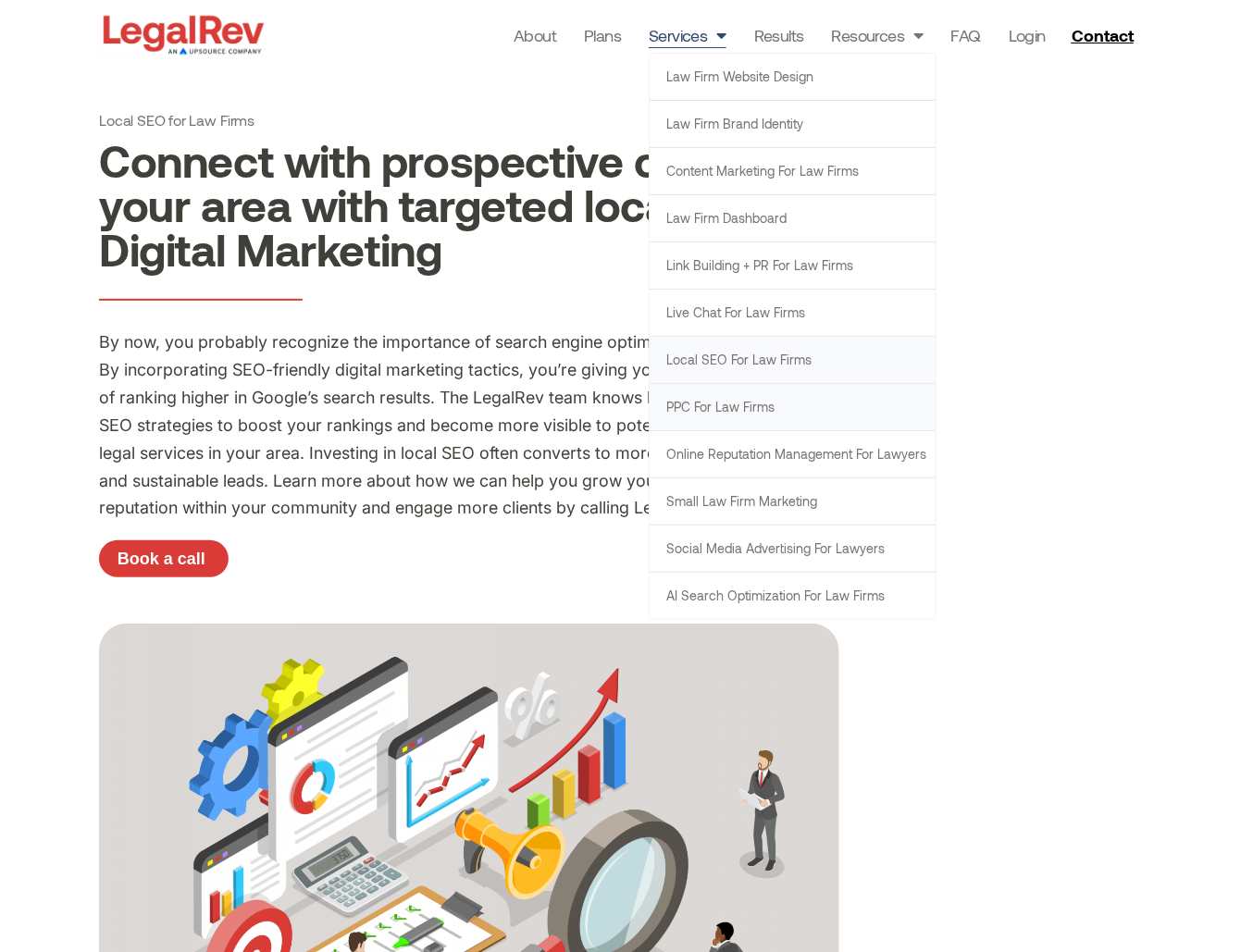
click at [688, 406] on link "PPC for Law Firms" at bounding box center [792, 407] width 286 height 46
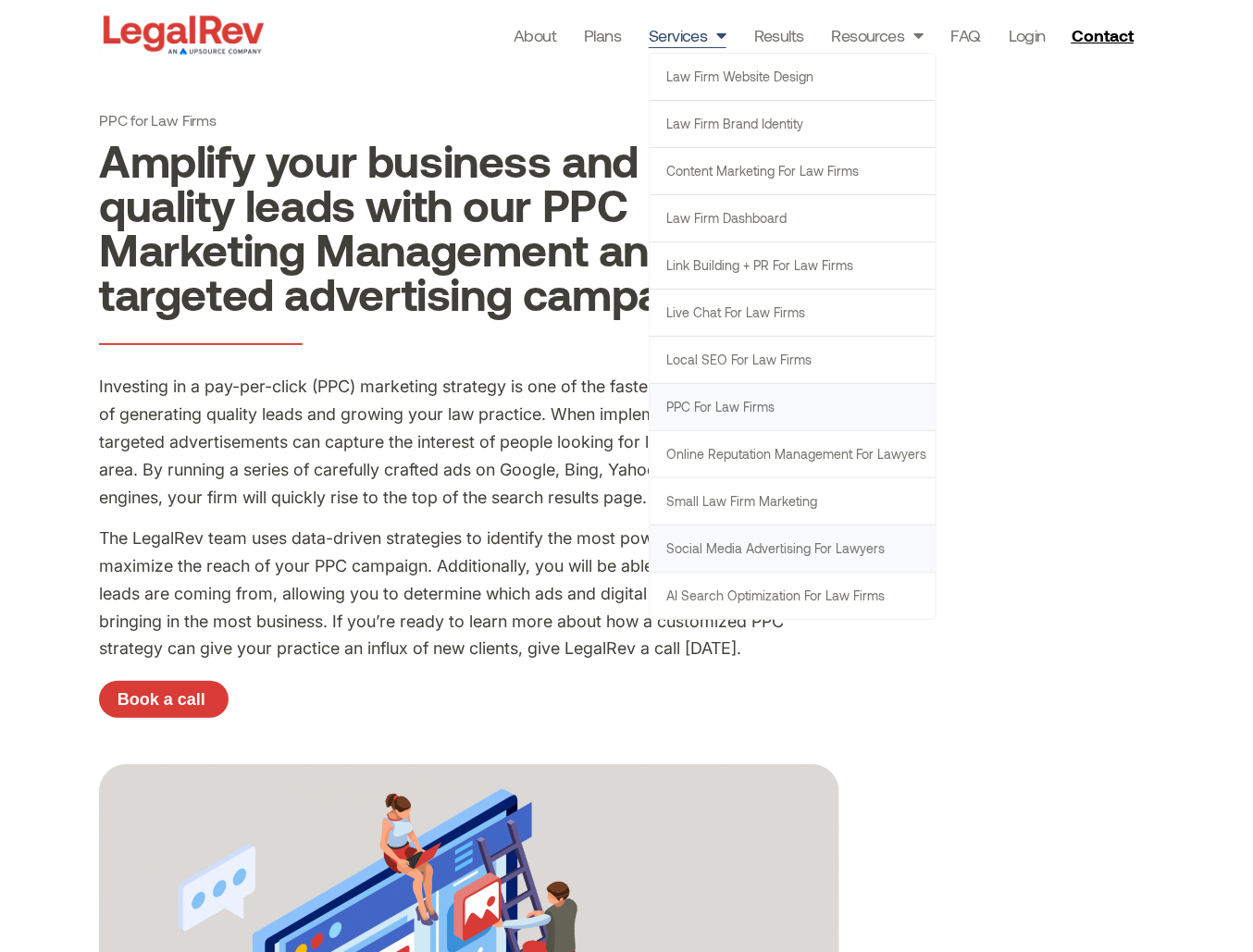
click at [844, 545] on link "Social Media Advertising for Lawyers" at bounding box center [792, 549] width 286 height 46
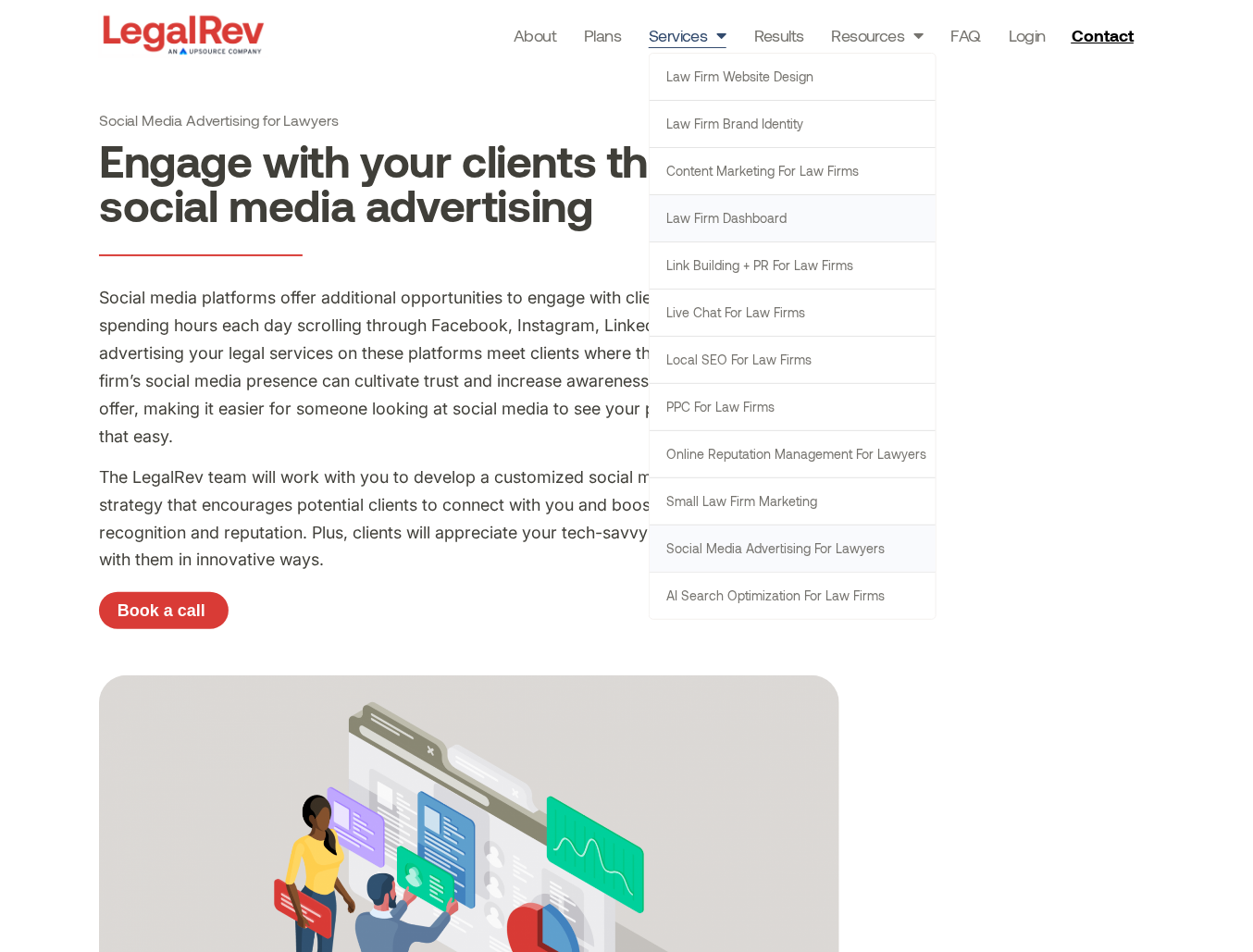
click at [707, 220] on link "Law Firm Dashboard" at bounding box center [792, 218] width 286 height 46
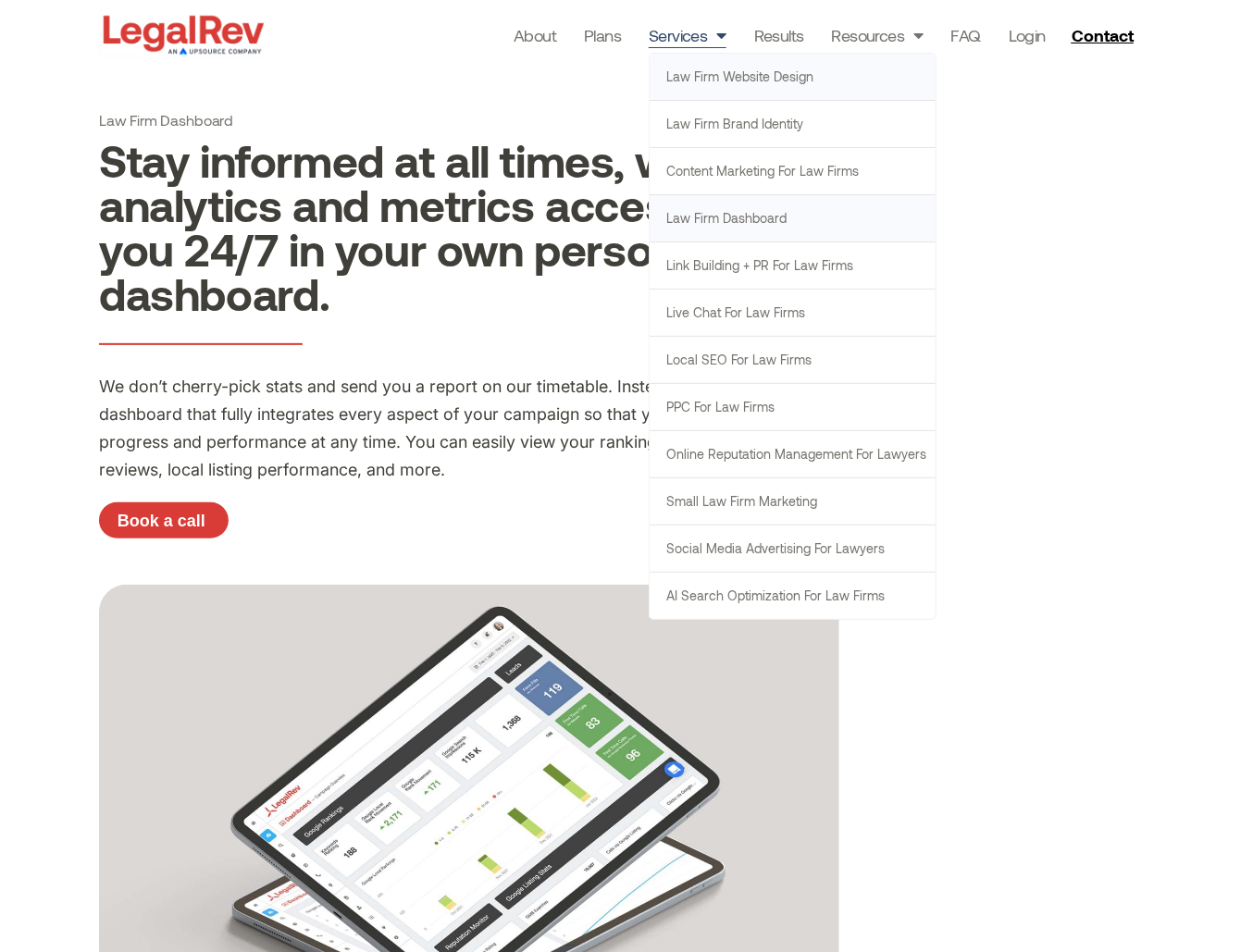
click at [728, 71] on link "Law Firm Website Design" at bounding box center [792, 77] width 286 height 46
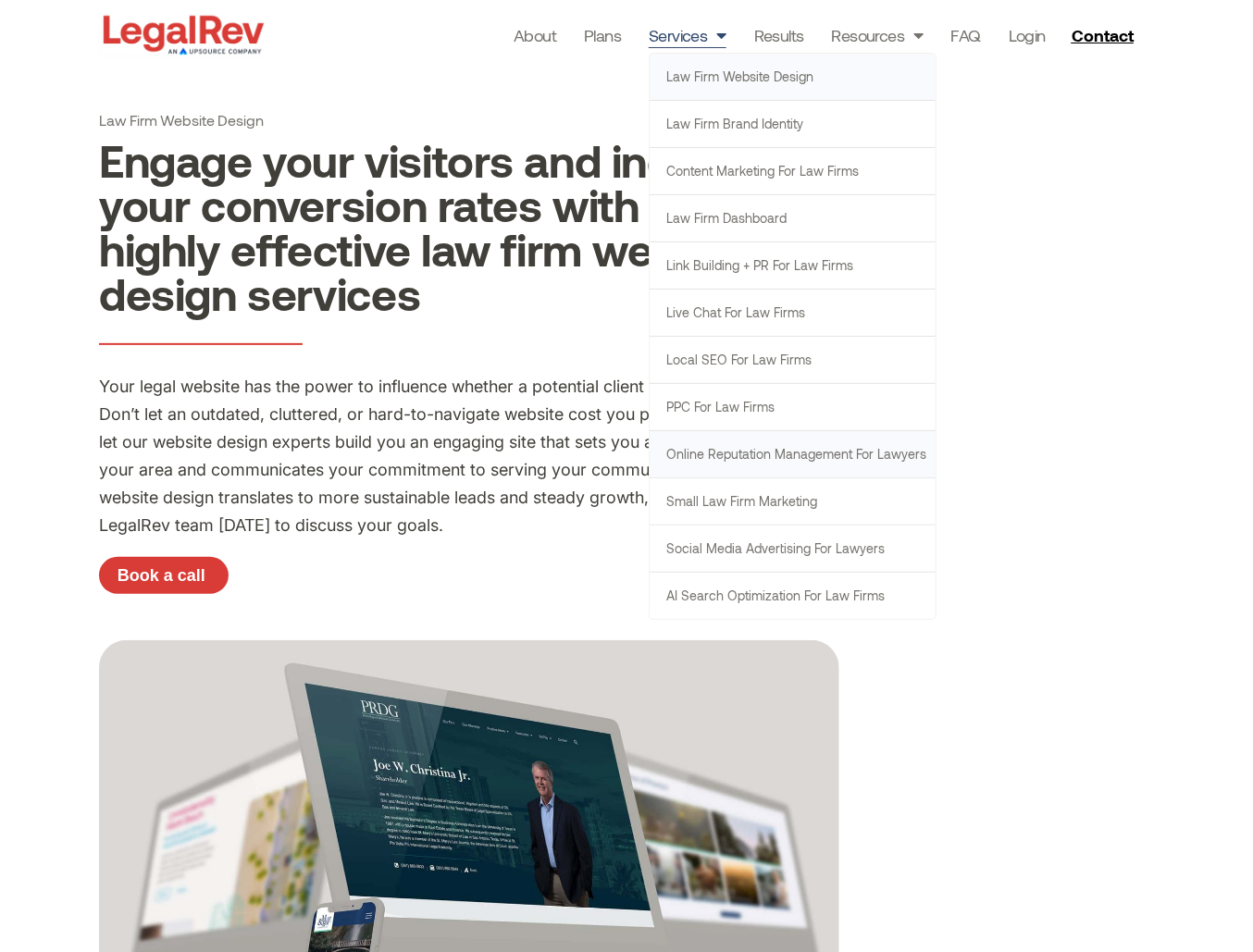
click at [778, 445] on link "Online Reputation Management for Lawyers" at bounding box center [792, 454] width 286 height 46
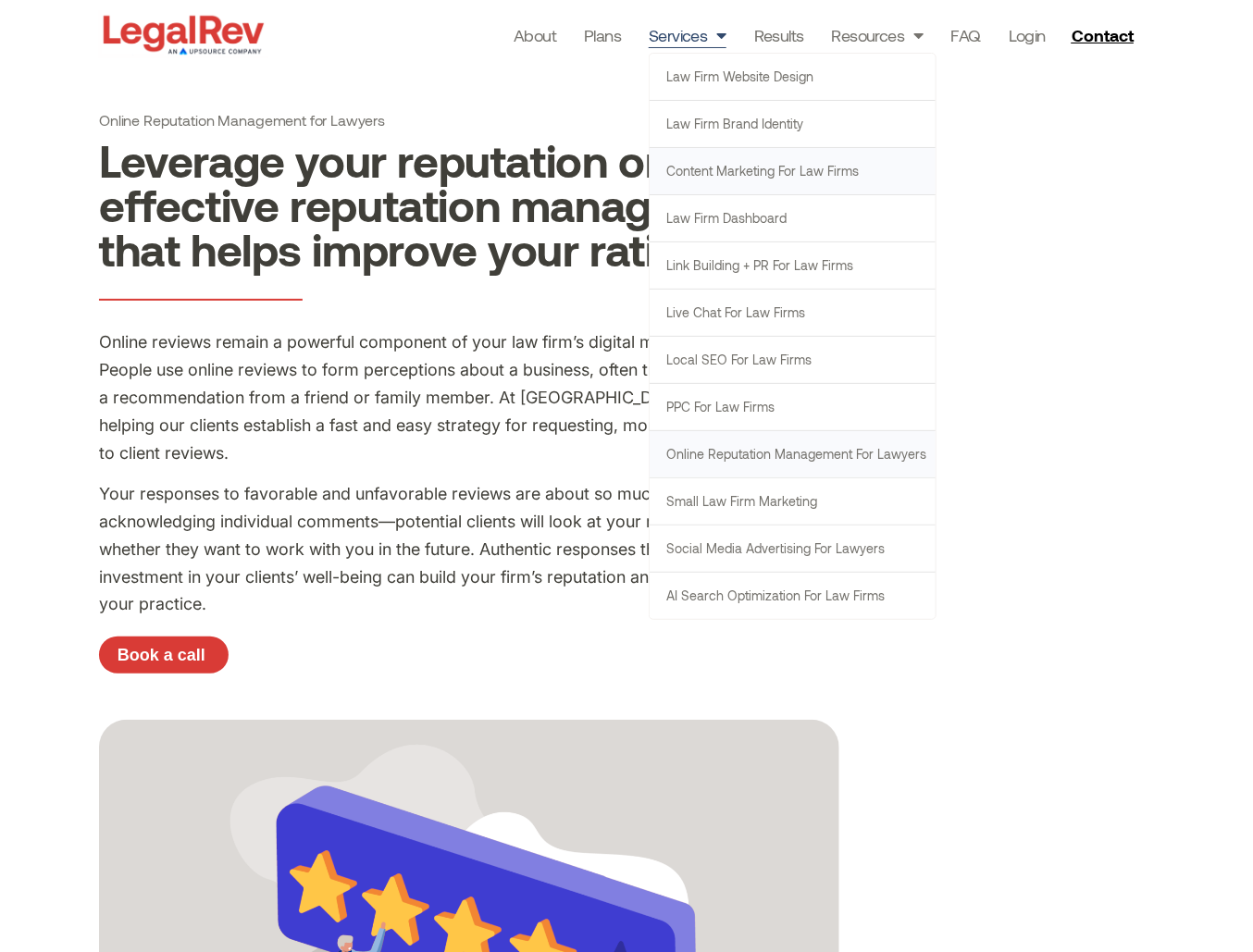
click at [753, 170] on link "Content Marketing for Law Firms" at bounding box center [792, 171] width 286 height 46
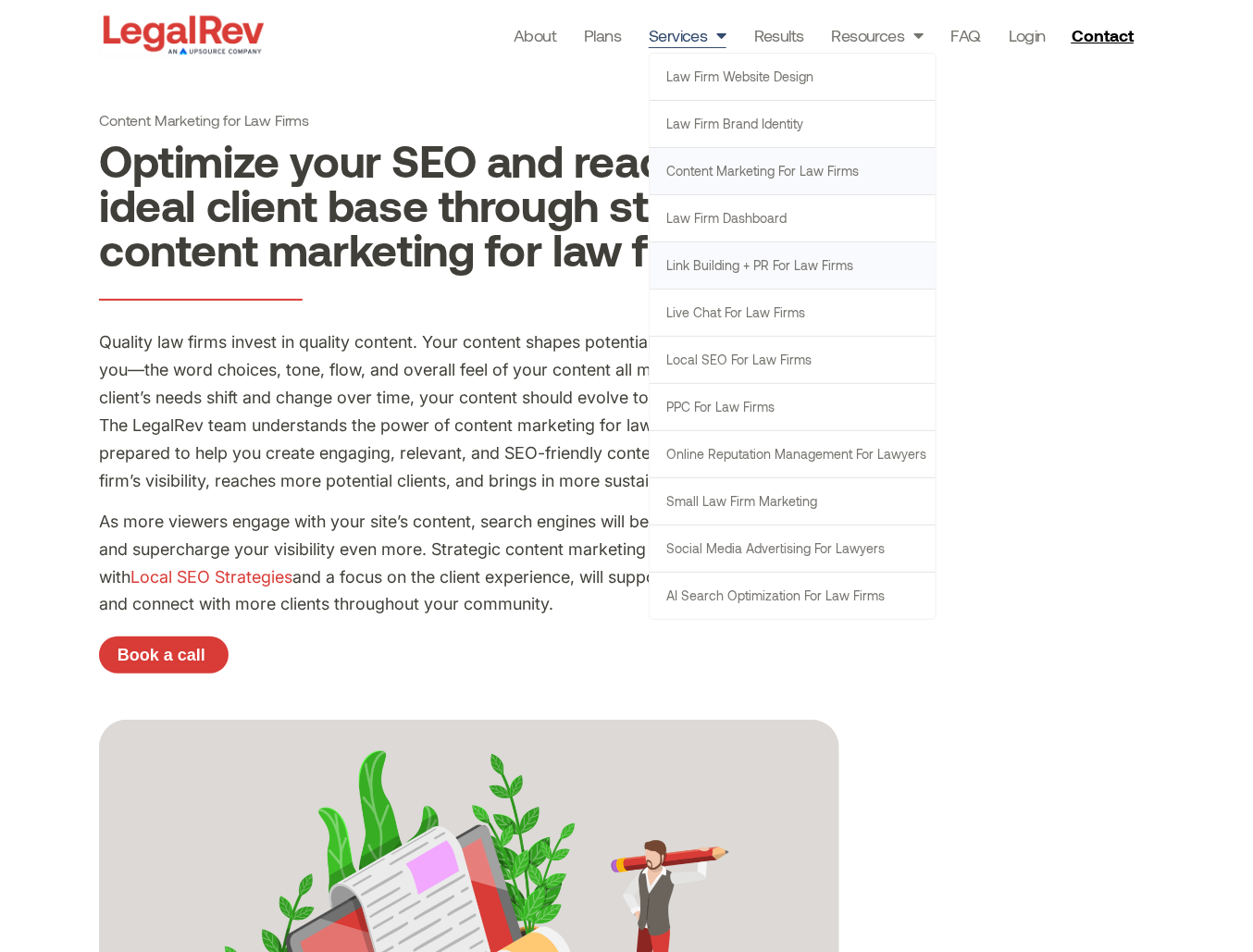
click at [854, 261] on link "Link Building + PR for Law Firms" at bounding box center [792, 265] width 286 height 46
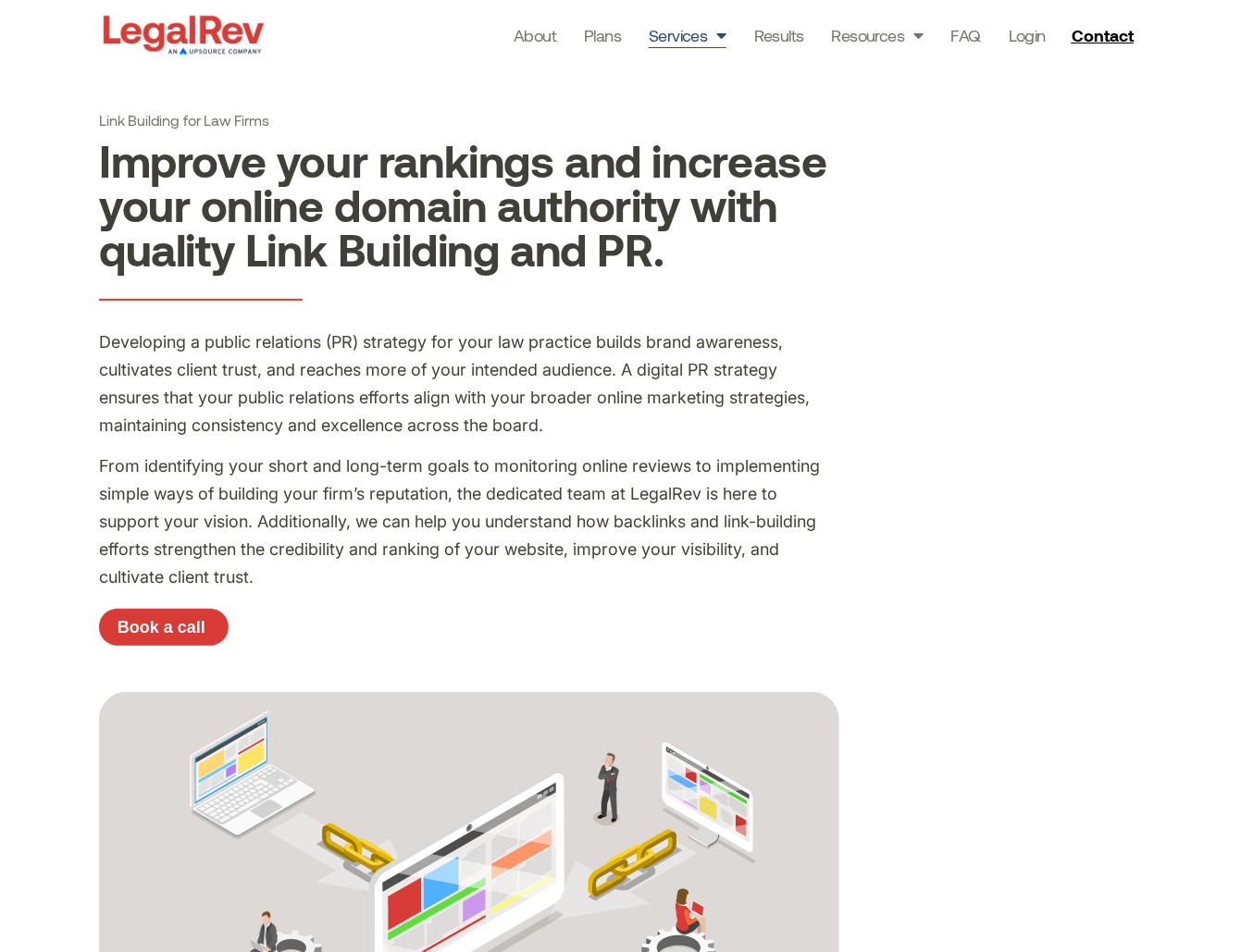
click at [669, 38] on link "Services" at bounding box center [687, 34] width 78 height 26
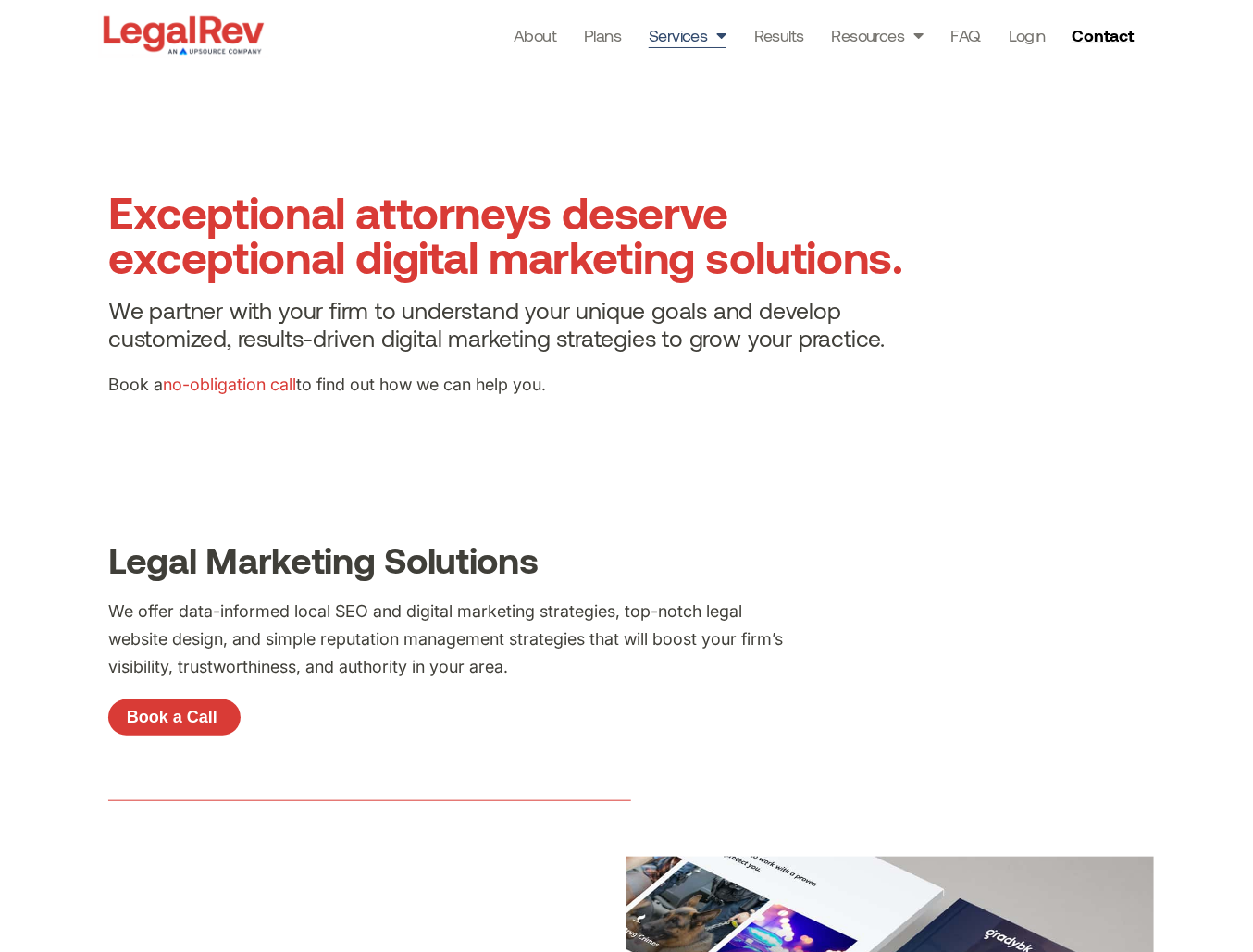
click at [719, 35] on span "Menu" at bounding box center [717, 34] width 18 height 35
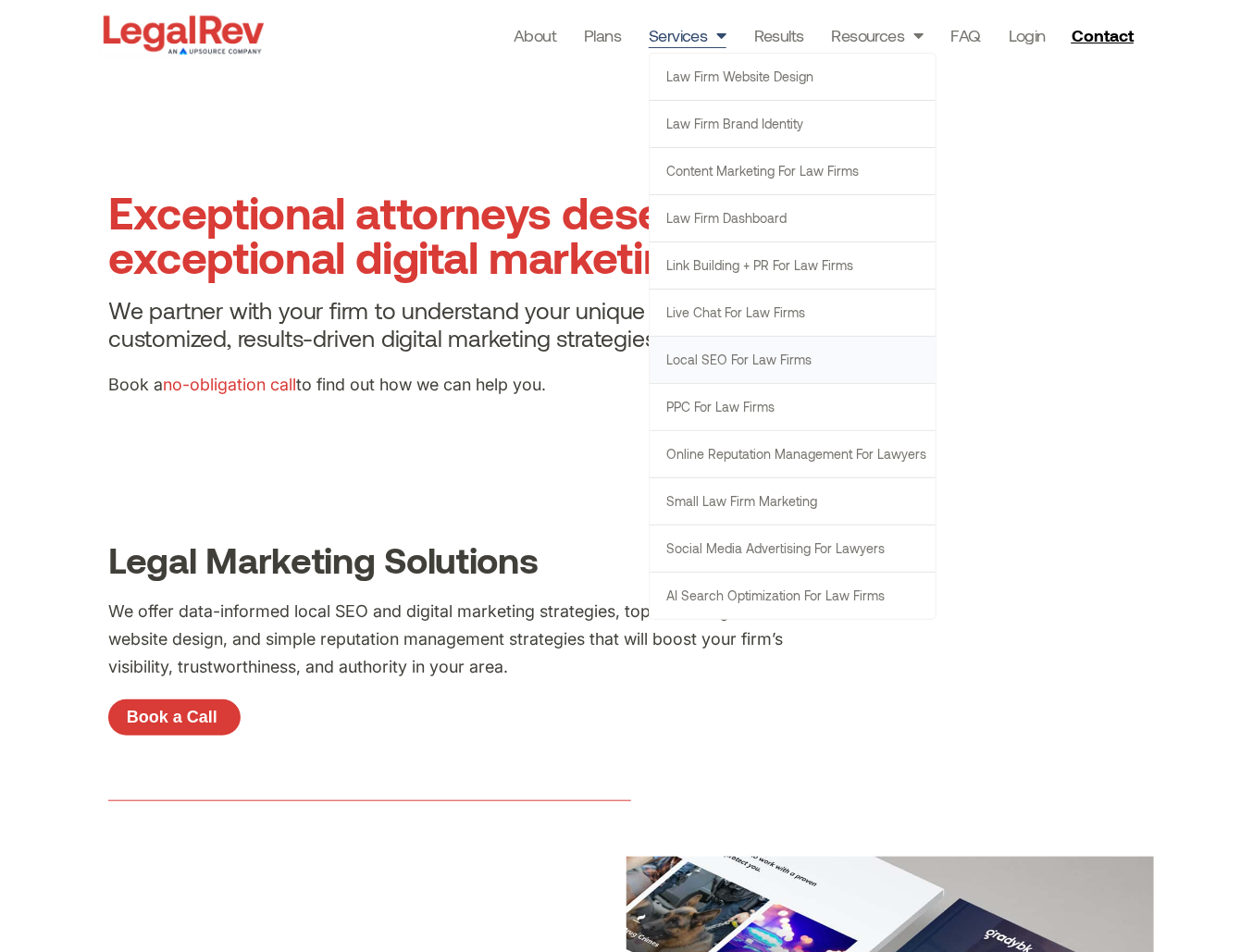
click at [815, 358] on link "Local SEO for Law Firms" at bounding box center [792, 360] width 286 height 46
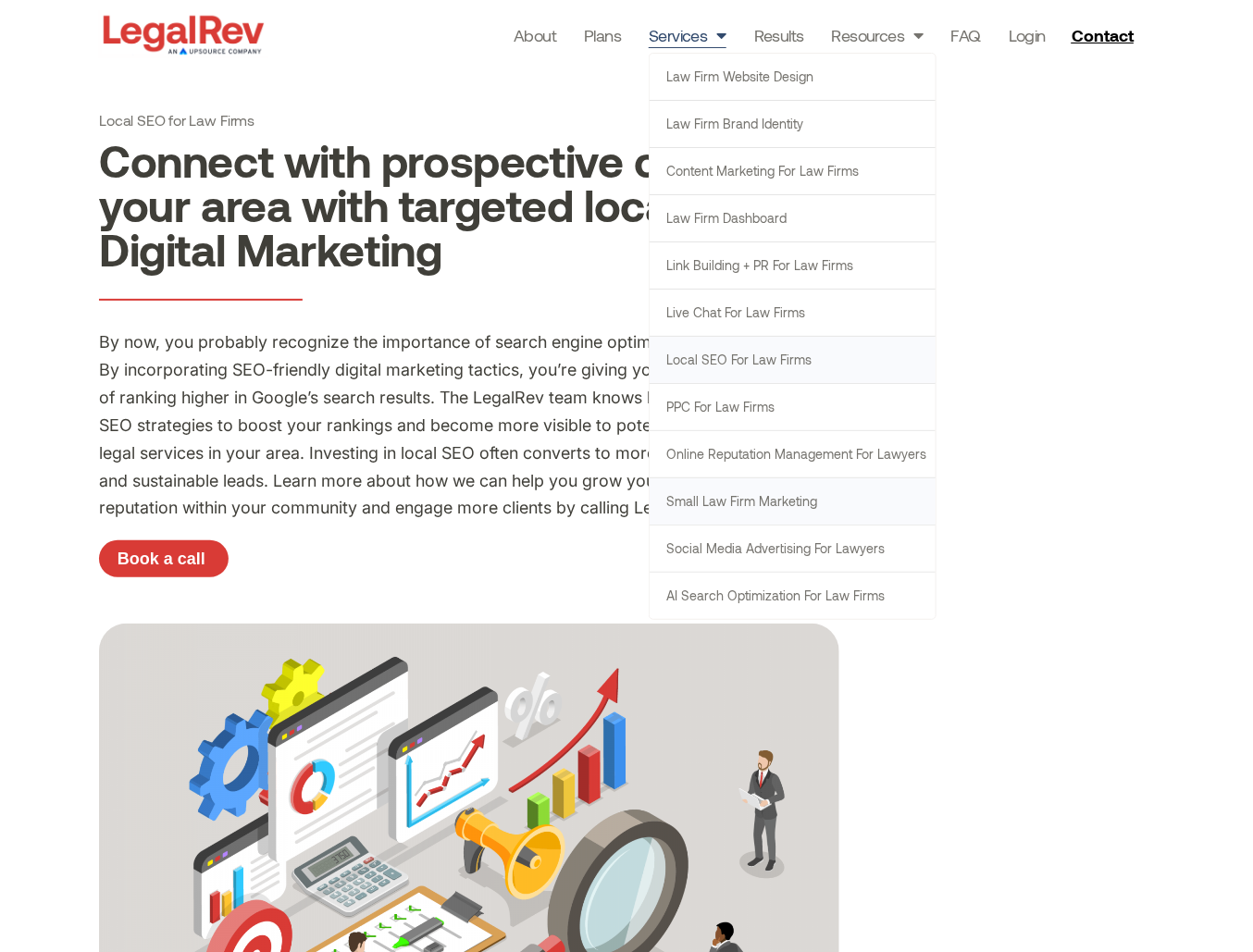
click at [786, 502] on link "Small Law Firm Marketing" at bounding box center [792, 501] width 286 height 46
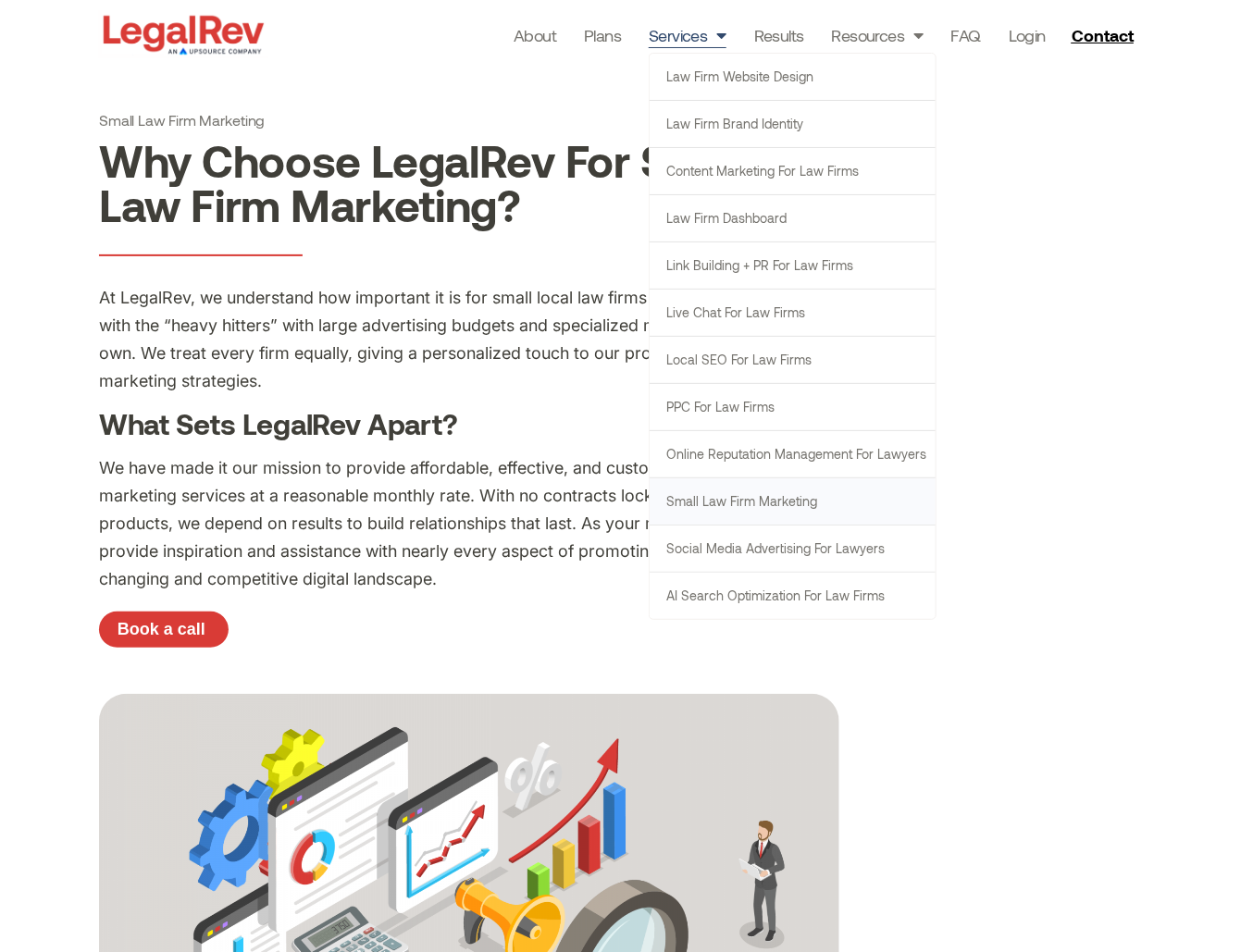
click at [704, 38] on link "Services" at bounding box center [687, 34] width 78 height 26
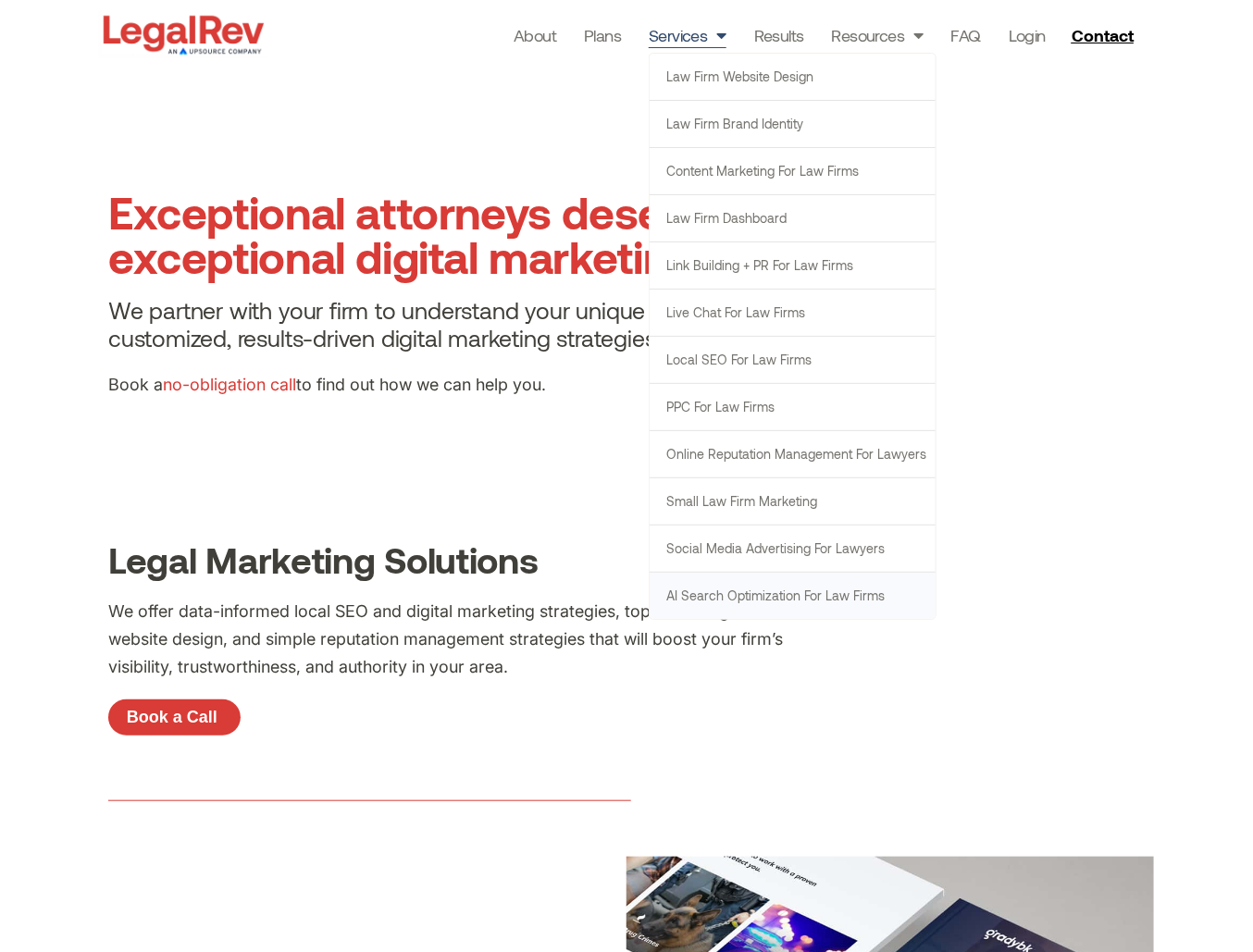
click at [762, 590] on link "AI Search Optimization for Law Firms" at bounding box center [792, 596] width 286 height 46
